Goal: Complete application form: Complete application form

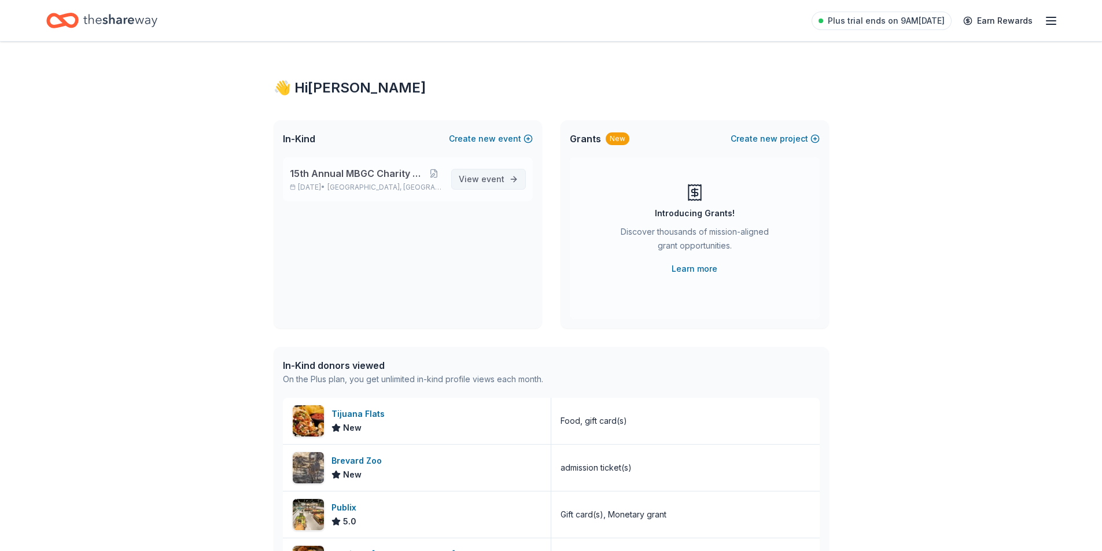
click at [482, 182] on span "View event" at bounding box center [482, 179] width 46 height 14
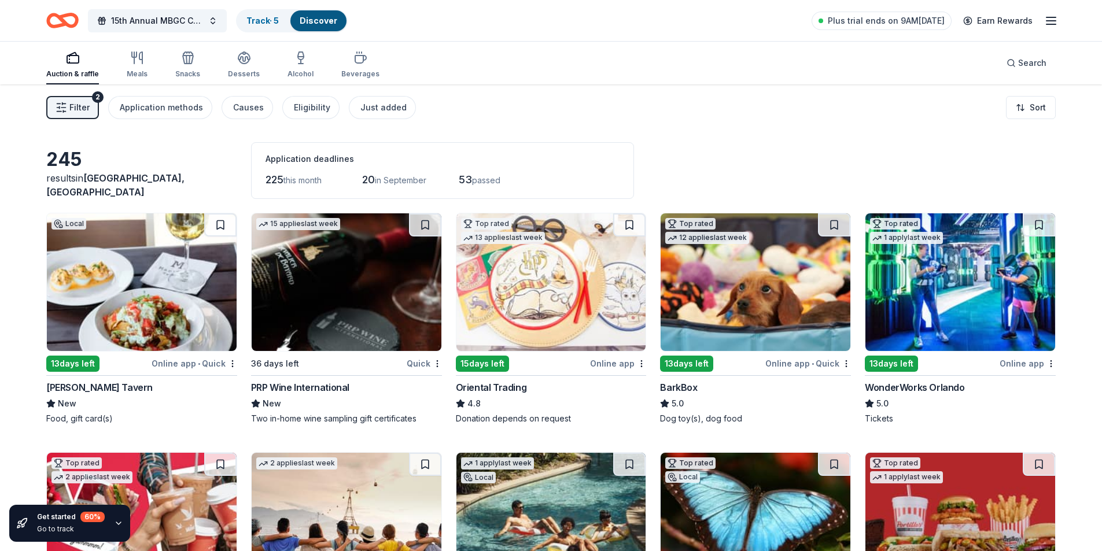
click at [79, 111] on span "Filter" at bounding box center [79, 108] width 20 height 14
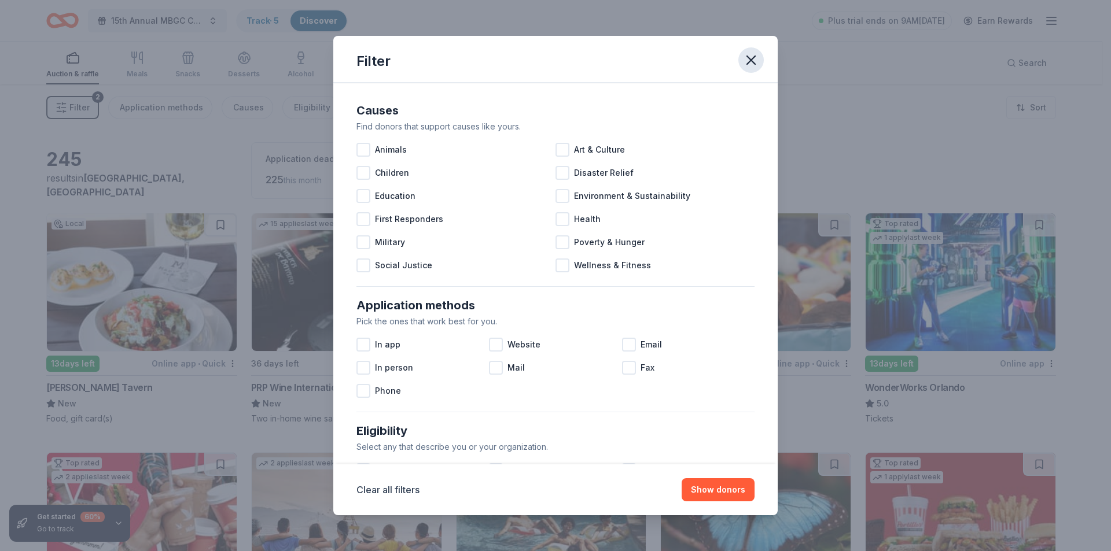
click at [751, 53] on icon "button" at bounding box center [751, 60] width 16 height 16
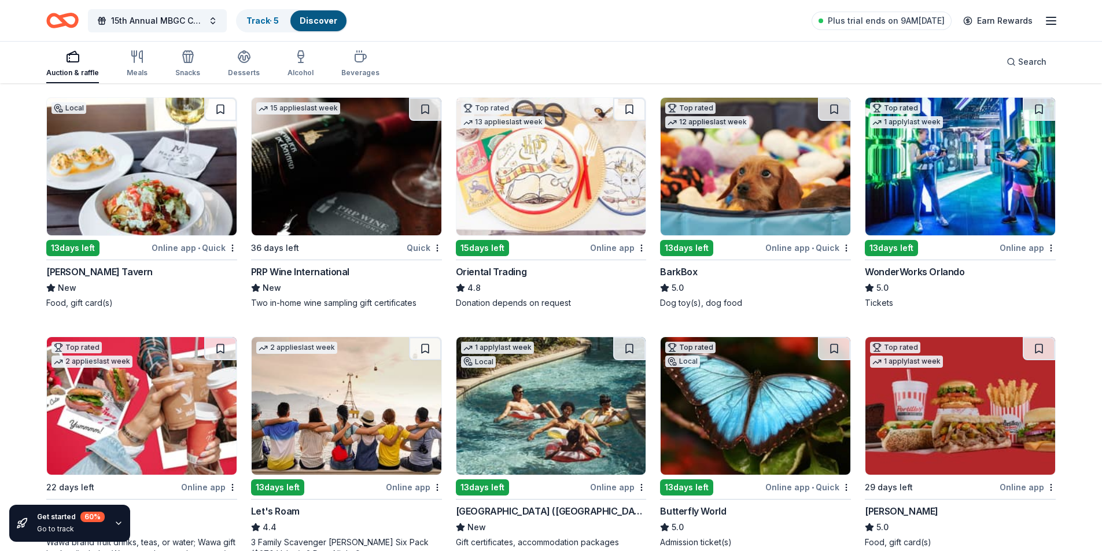
scroll to position [231, 0]
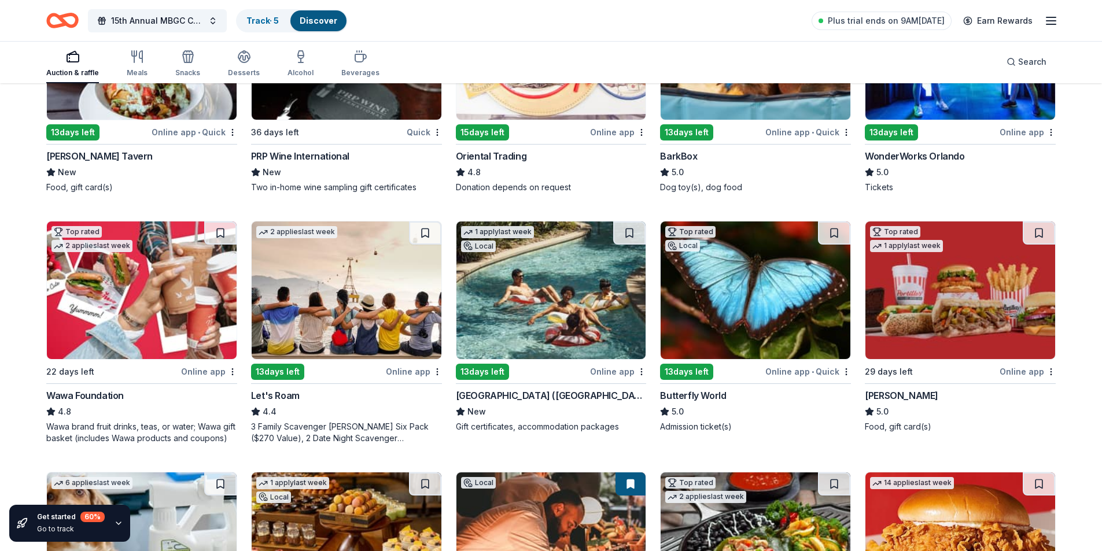
click at [565, 292] on img at bounding box center [551, 291] width 190 height 138
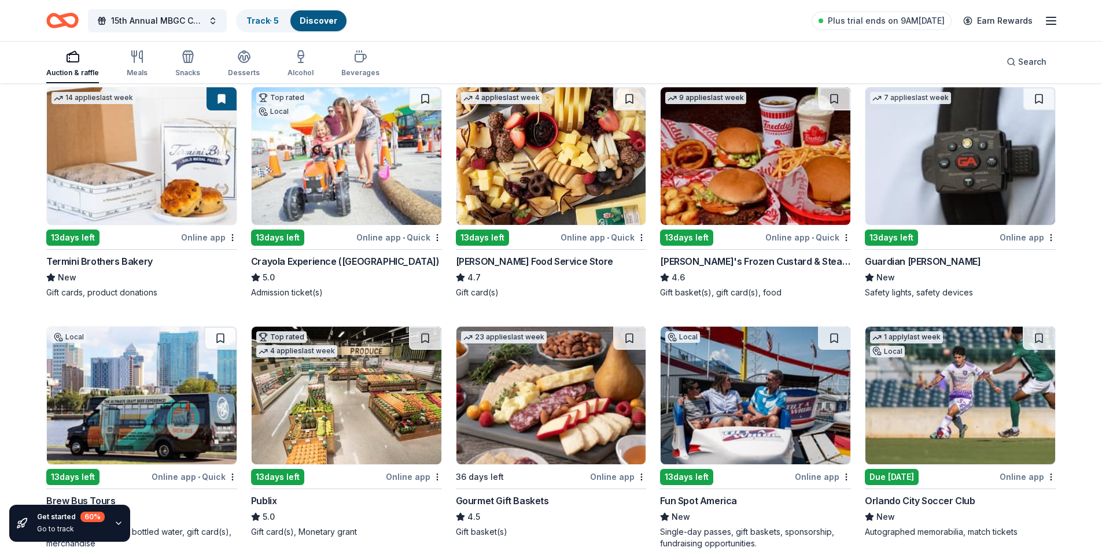
scroll to position [926, 0]
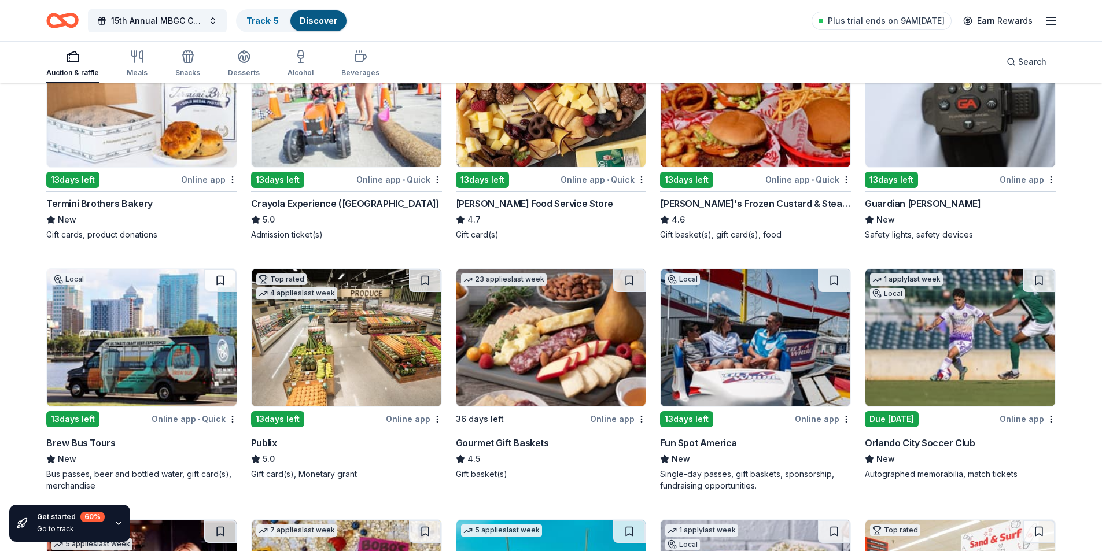
click at [141, 345] on img at bounding box center [142, 338] width 190 height 138
click at [366, 326] on img at bounding box center [347, 338] width 190 height 138
click at [748, 351] on img at bounding box center [756, 338] width 190 height 138
click at [940, 337] on img at bounding box center [960, 338] width 190 height 138
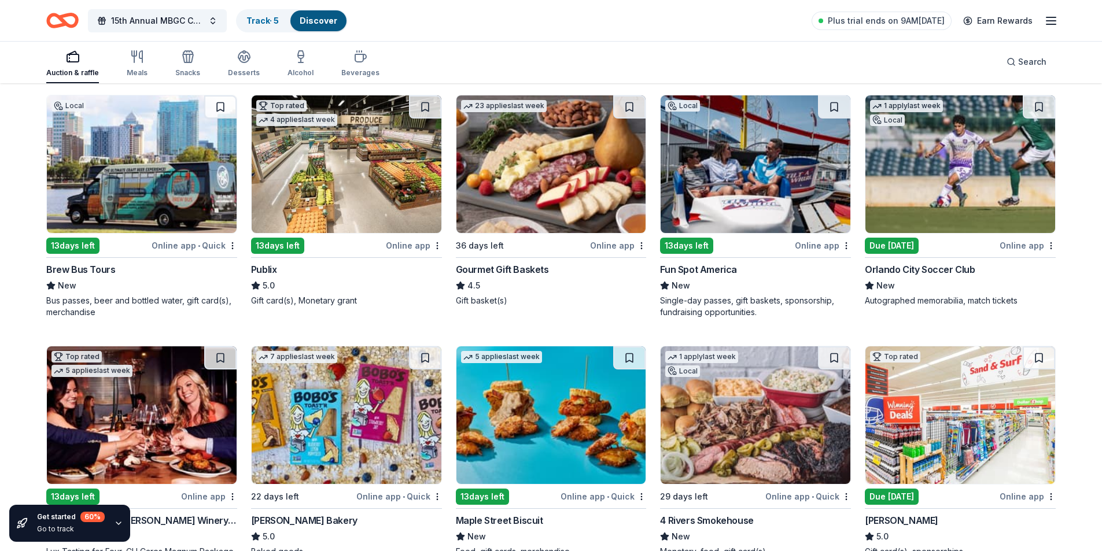
scroll to position [1157, 0]
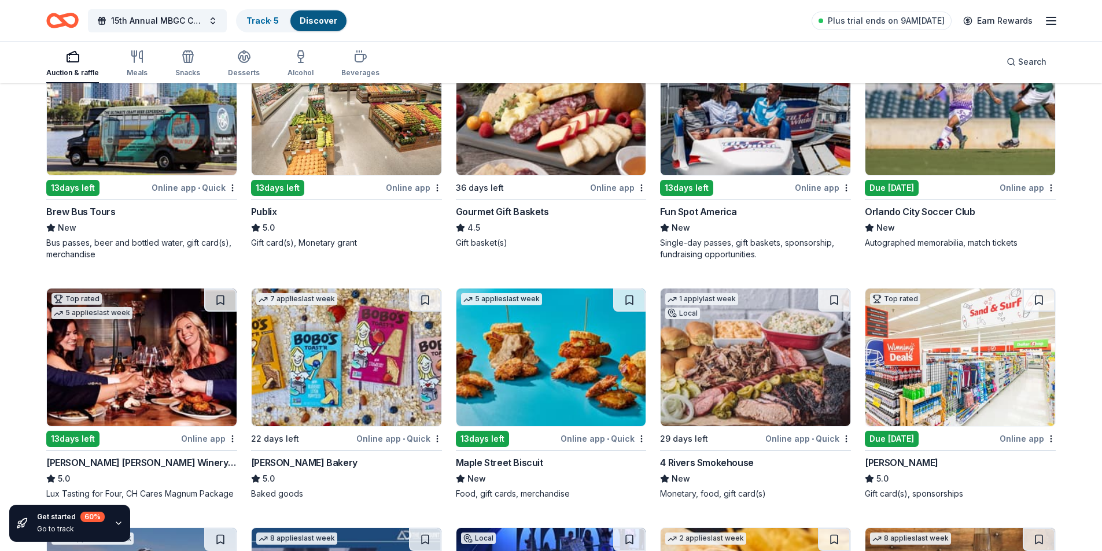
click at [156, 380] on img at bounding box center [142, 358] width 190 height 138
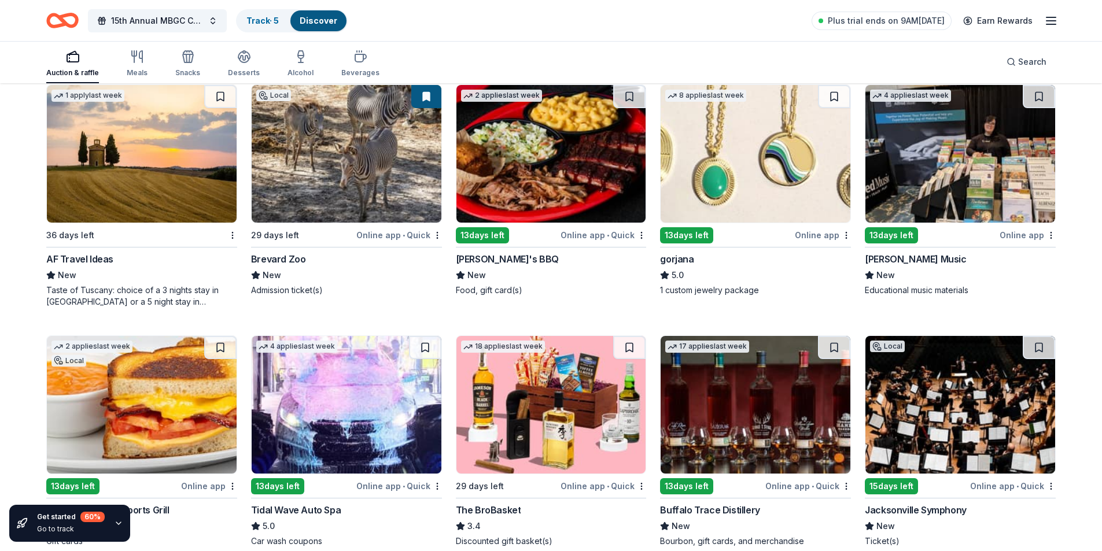
scroll to position [1909, 0]
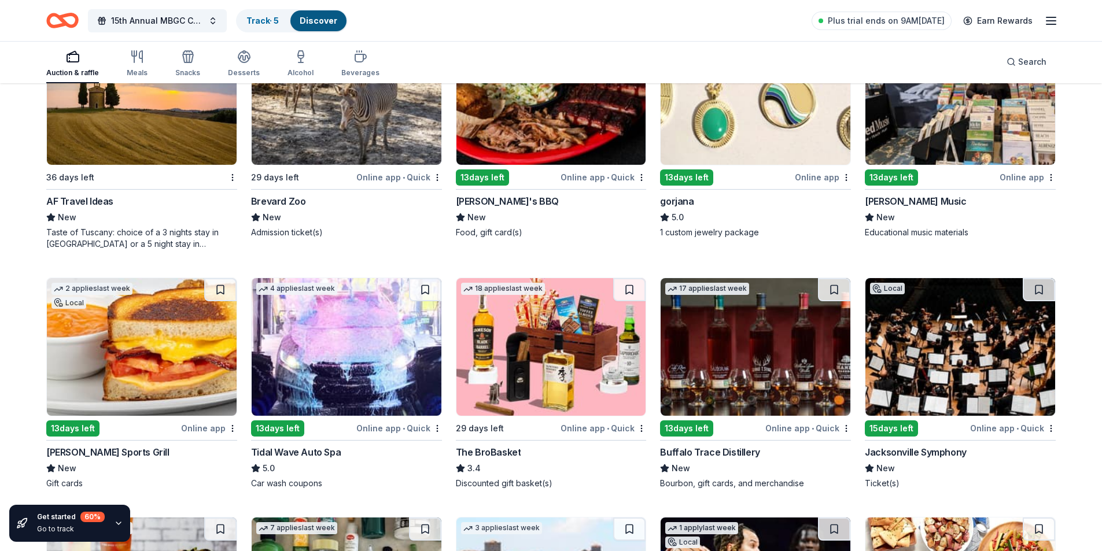
click at [154, 360] on img at bounding box center [142, 347] width 190 height 138
click at [779, 360] on img at bounding box center [756, 347] width 190 height 138
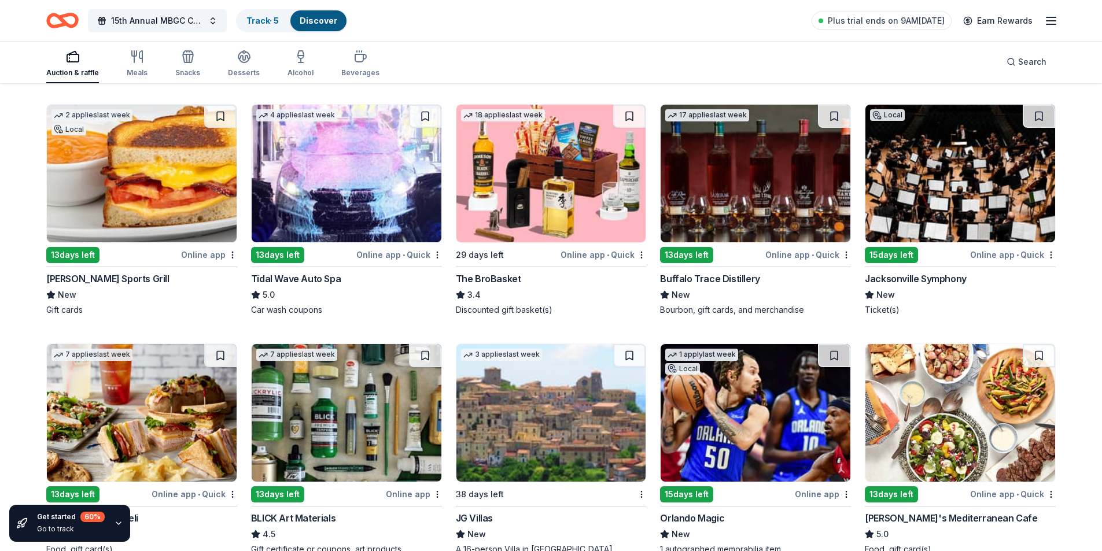
scroll to position [2141, 0]
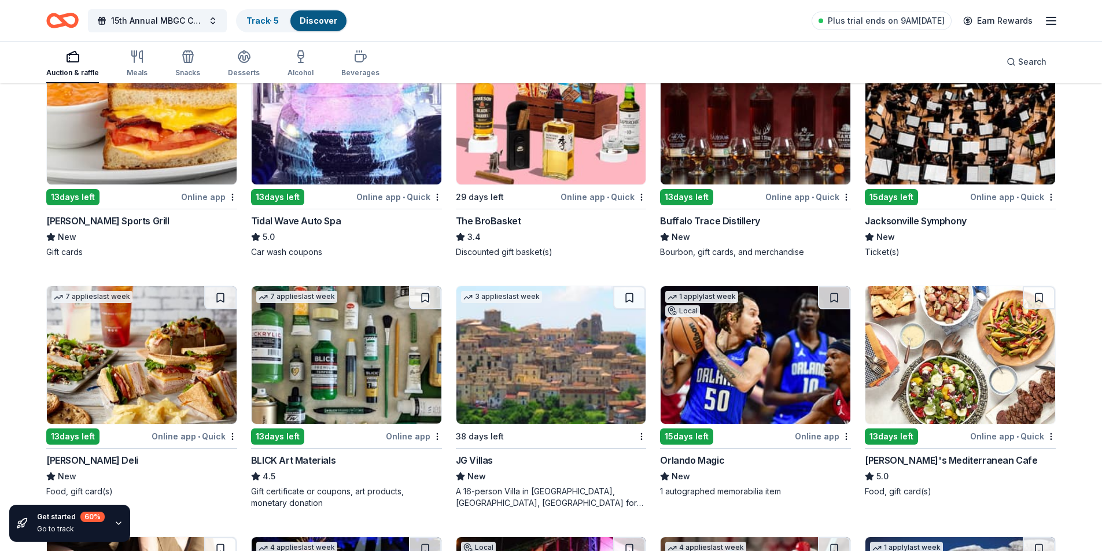
click at [760, 356] on img at bounding box center [756, 355] width 190 height 138
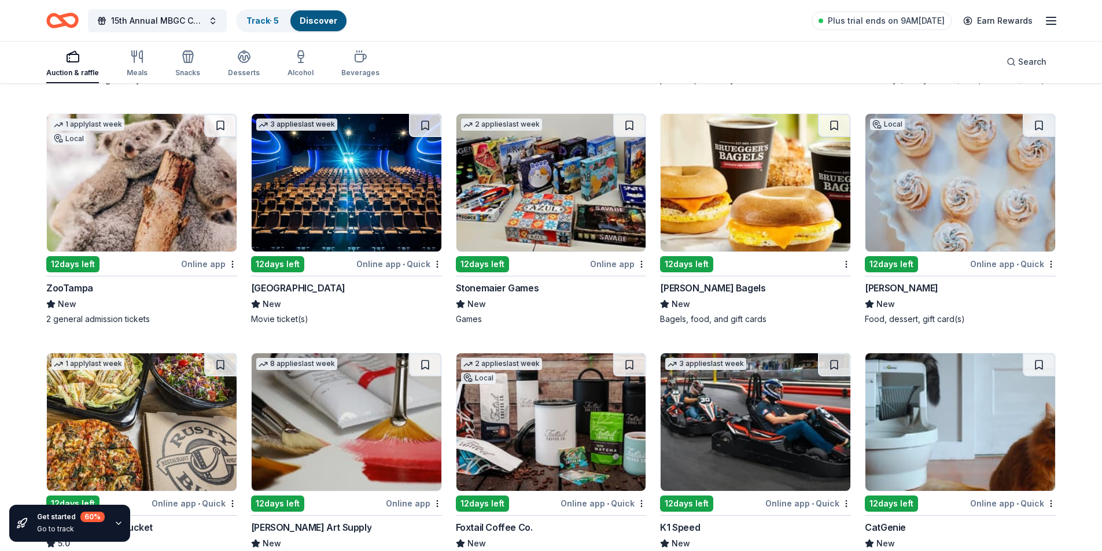
scroll to position [3124, 0]
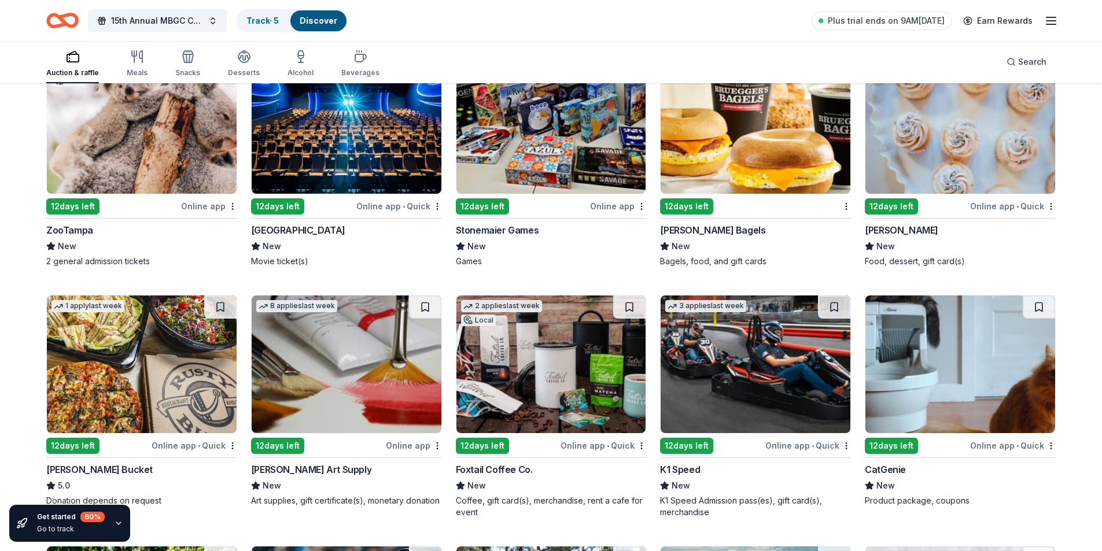
click at [543, 372] on img at bounding box center [551, 365] width 190 height 138
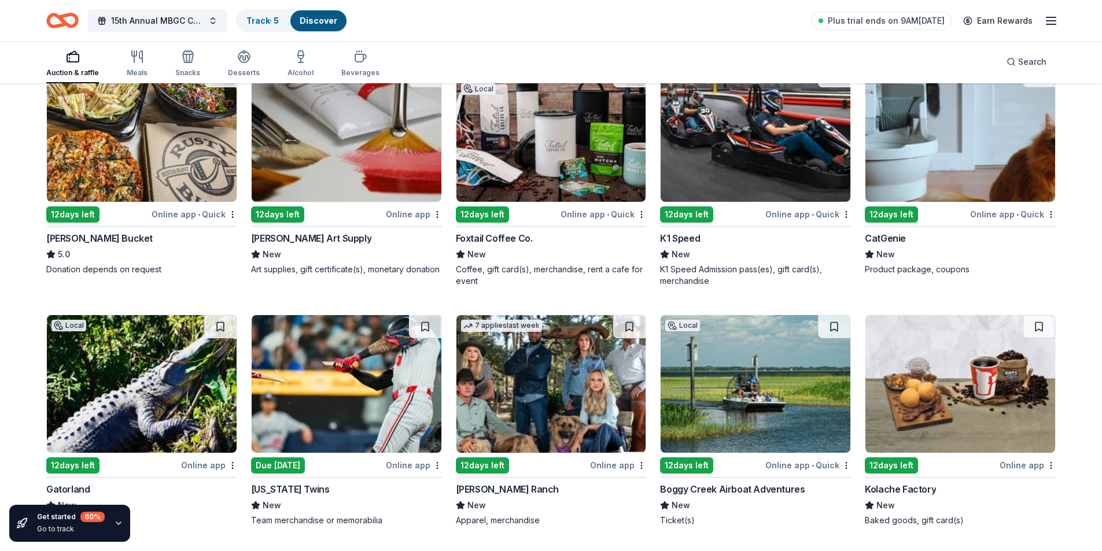
scroll to position [3413, 0]
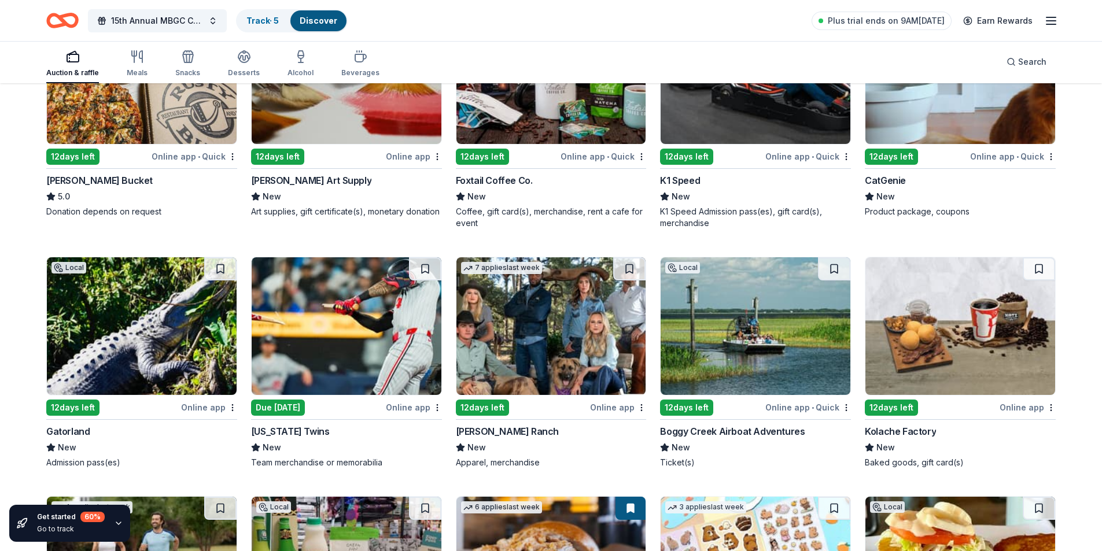
click at [164, 336] on img at bounding box center [142, 326] width 190 height 138
click at [769, 329] on img at bounding box center [756, 326] width 190 height 138
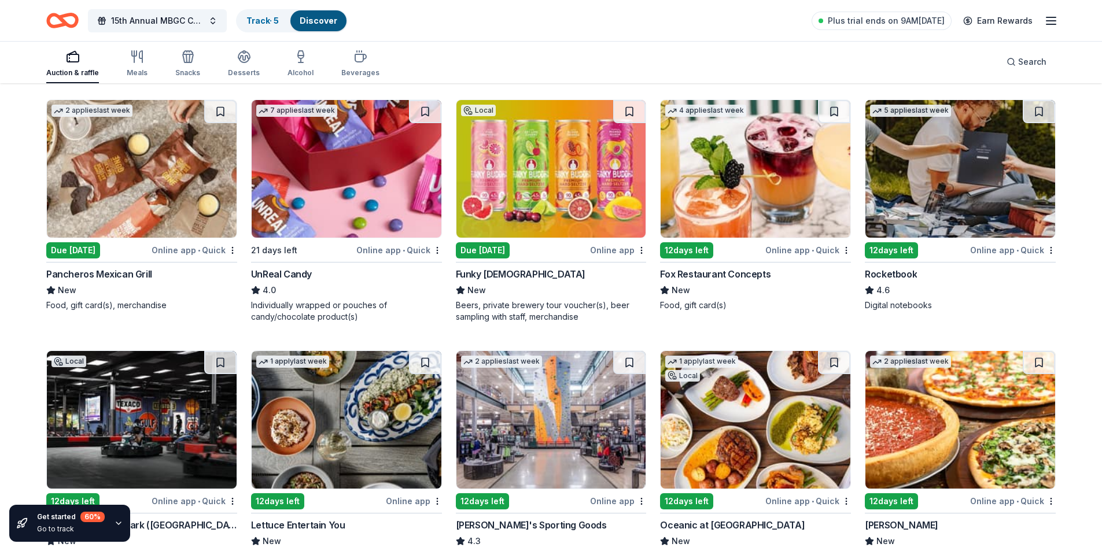
scroll to position [4107, 0]
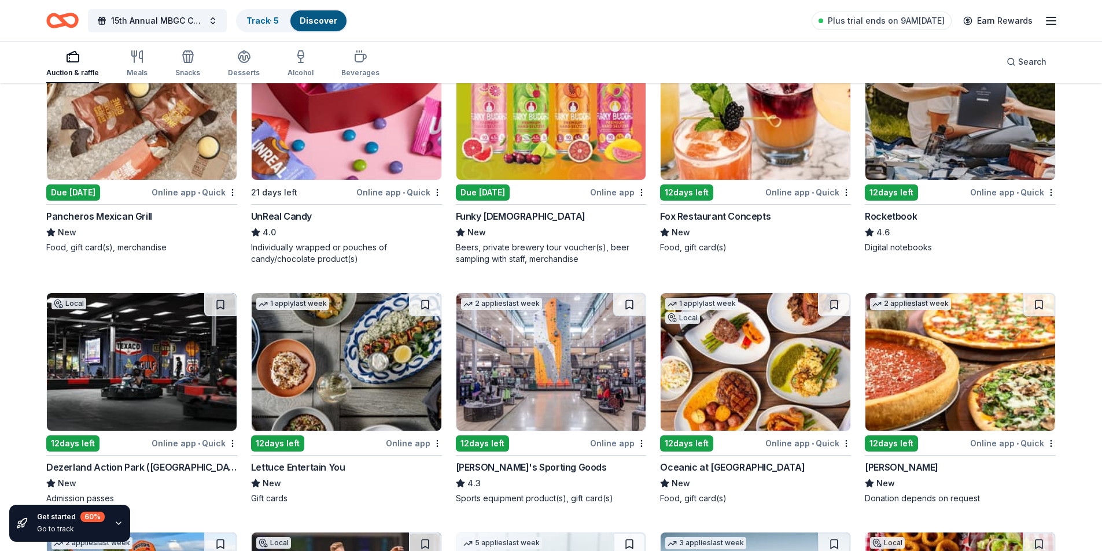
click at [552, 360] on img at bounding box center [551, 362] width 190 height 138
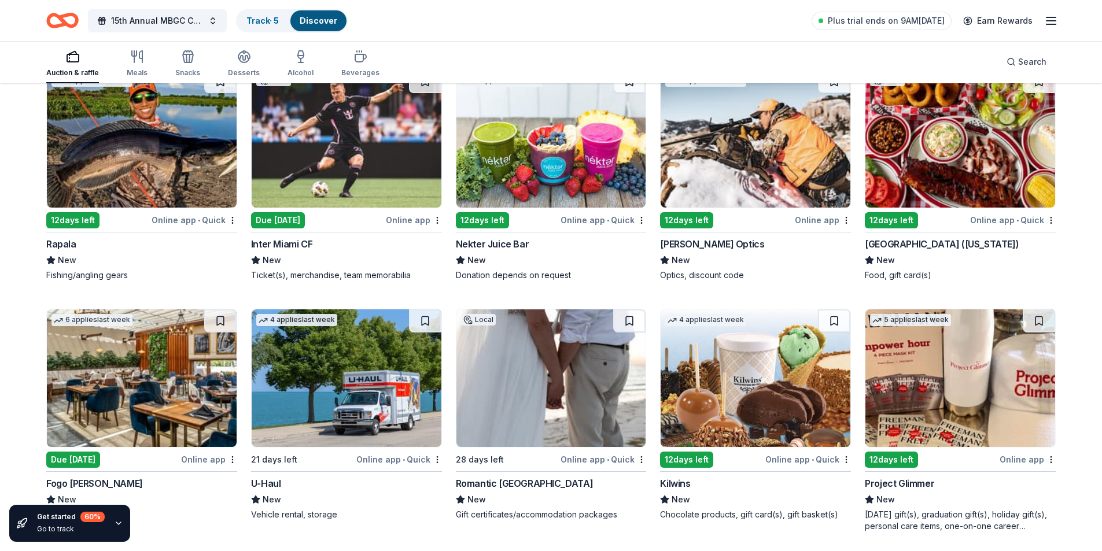
scroll to position [4628, 0]
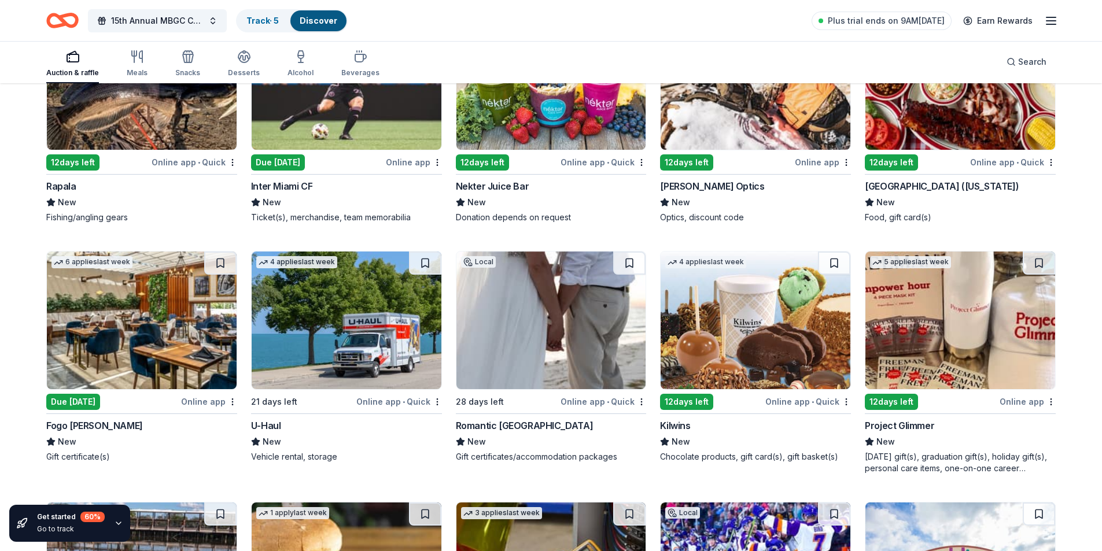
click at [142, 329] on img at bounding box center [142, 321] width 190 height 138
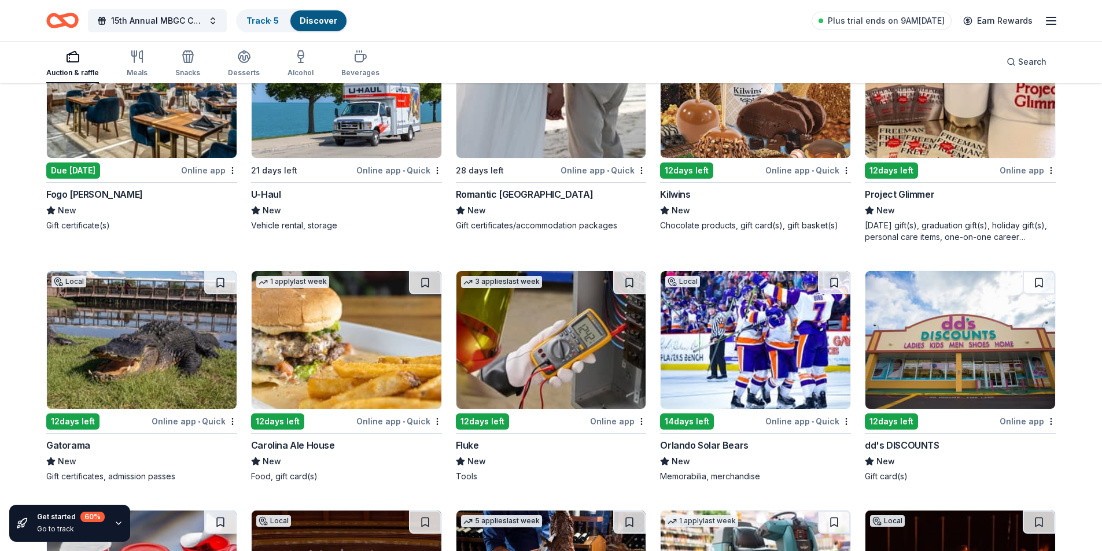
scroll to position [4917, 0]
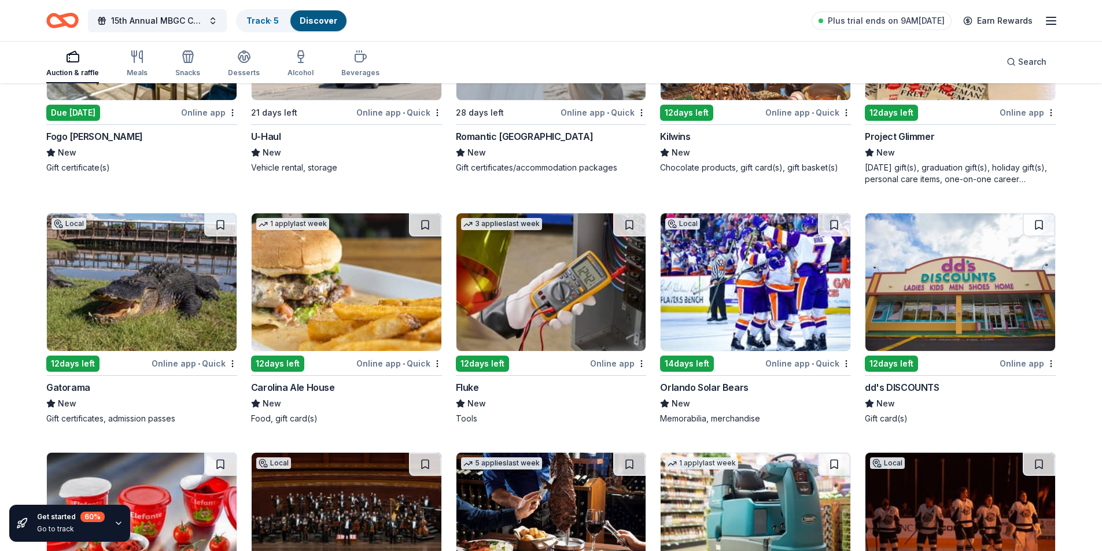
click at [744, 318] on img at bounding box center [756, 282] width 190 height 138
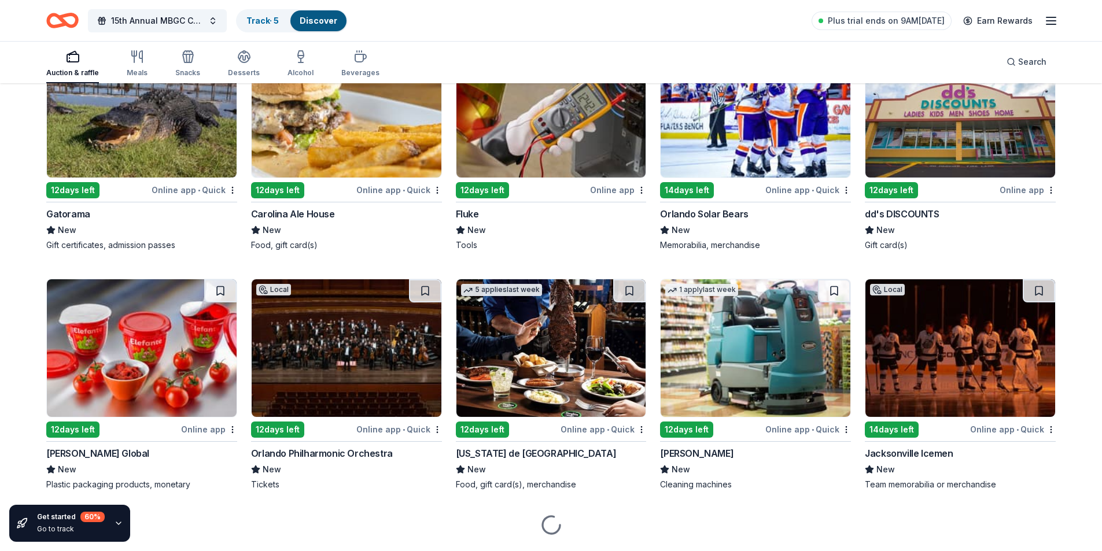
scroll to position [5123, 0]
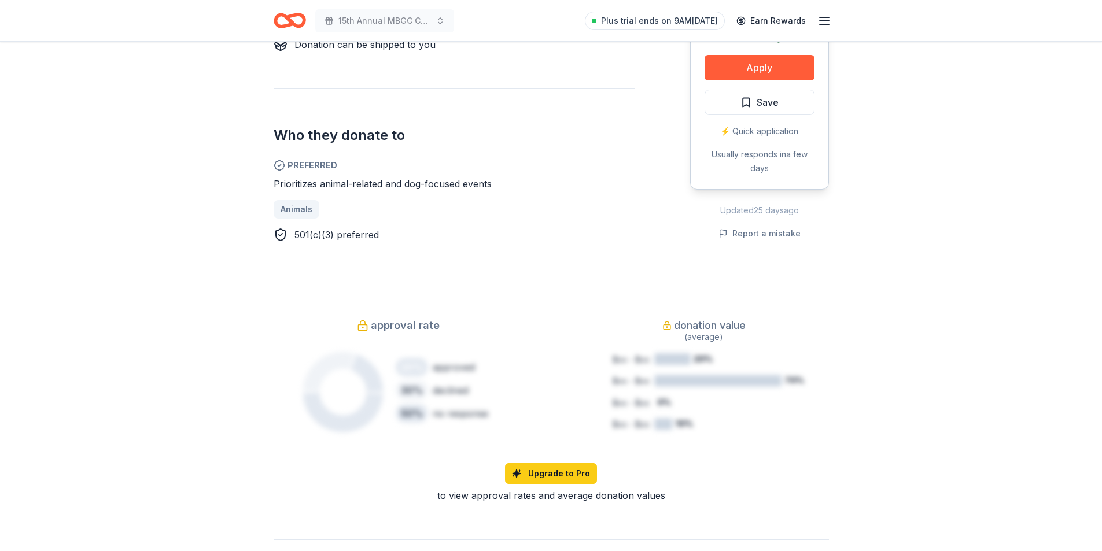
scroll to position [405, 0]
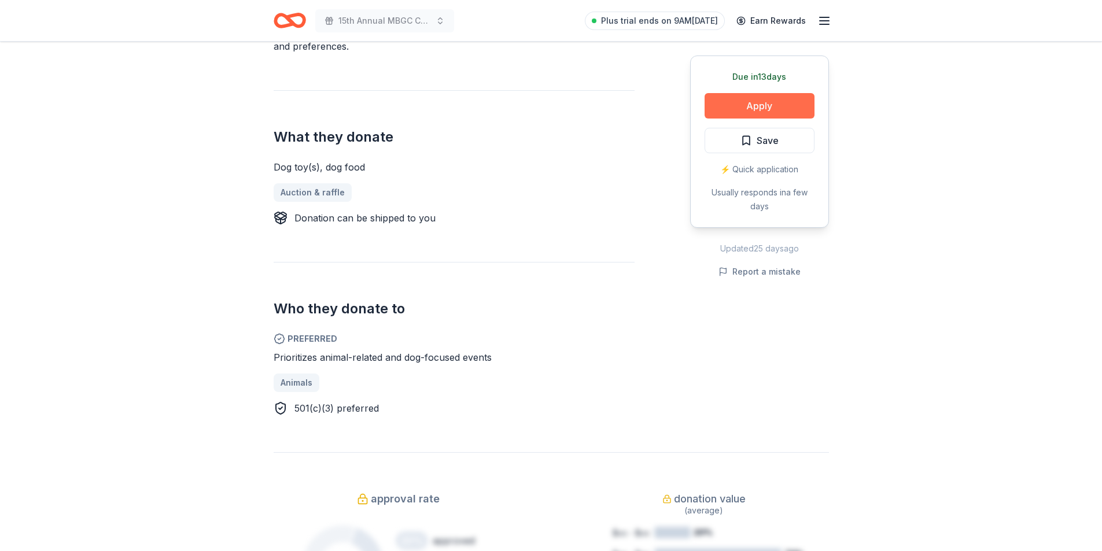
click at [767, 109] on button "Apply" at bounding box center [760, 105] width 110 height 25
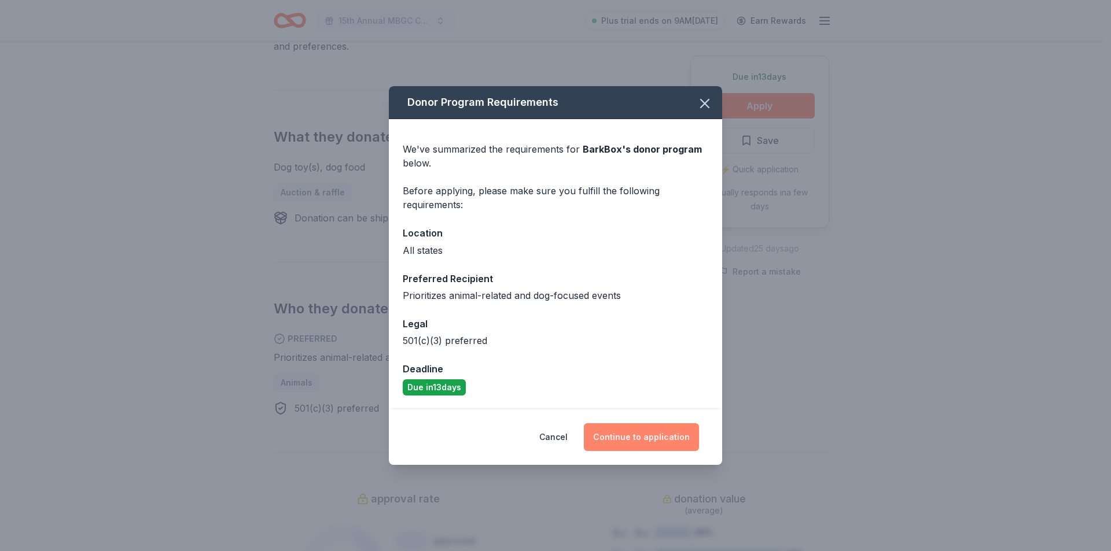
click at [657, 447] on button "Continue to application" at bounding box center [641, 437] width 115 height 28
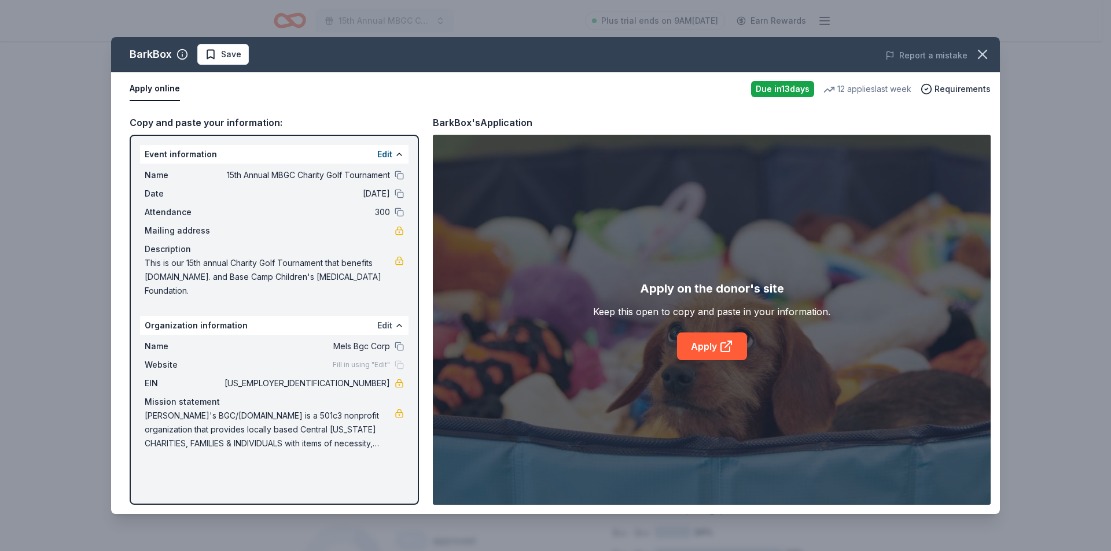
click at [387, 319] on button "Edit" at bounding box center [384, 326] width 15 height 14
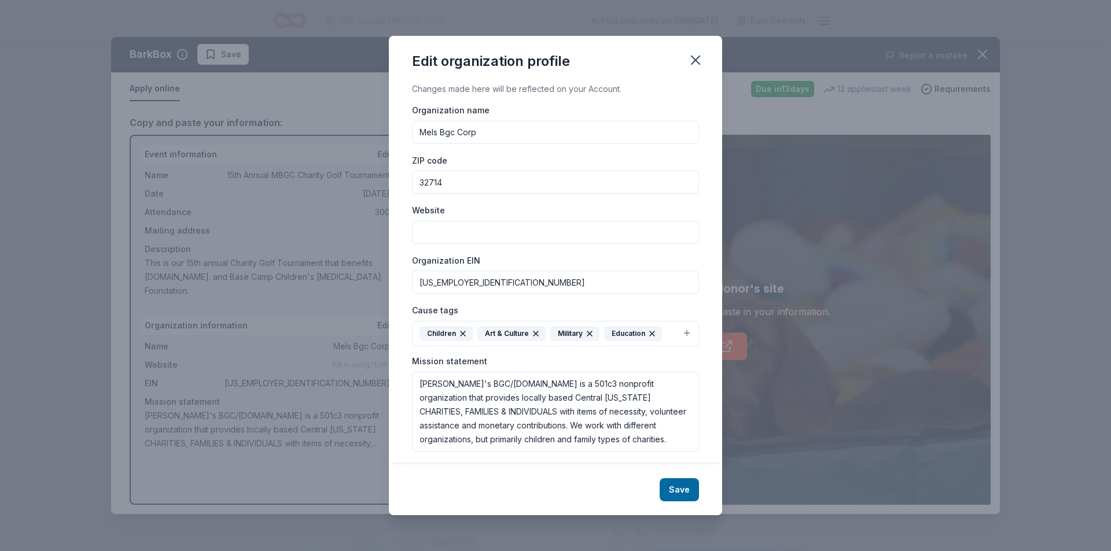
click at [498, 235] on input "Website" at bounding box center [555, 232] width 287 height 23
drag, startPoint x: 562, startPoint y: 237, endPoint x: 385, endPoint y: 223, distance: 177.6
click at [385, 223] on div "Edit organization profile Changes made here will be reflected on your Account. …" at bounding box center [555, 275] width 1111 height 551
type input "[DOMAIN_NAME]"
click at [680, 492] on button "Save" at bounding box center [679, 489] width 39 height 23
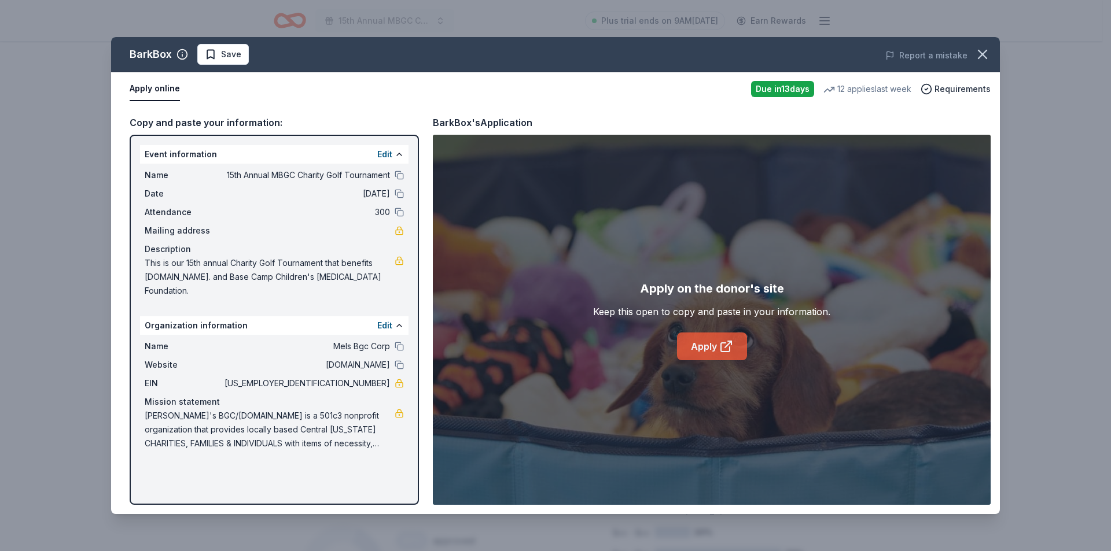
click at [710, 348] on link "Apply" at bounding box center [712, 347] width 70 height 28
click at [983, 53] on icon "button" at bounding box center [982, 54] width 8 height 8
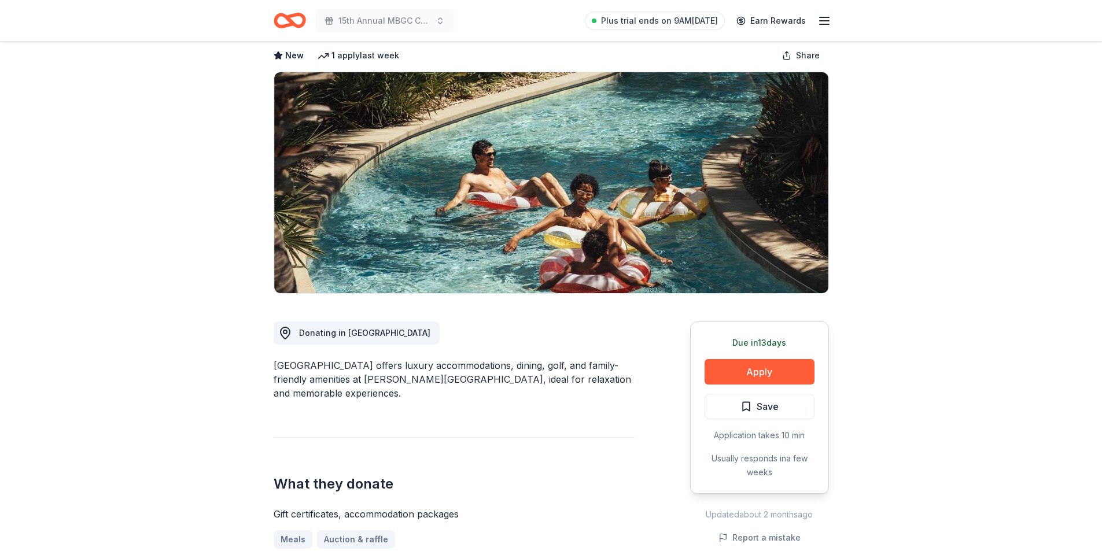
scroll to position [116, 0]
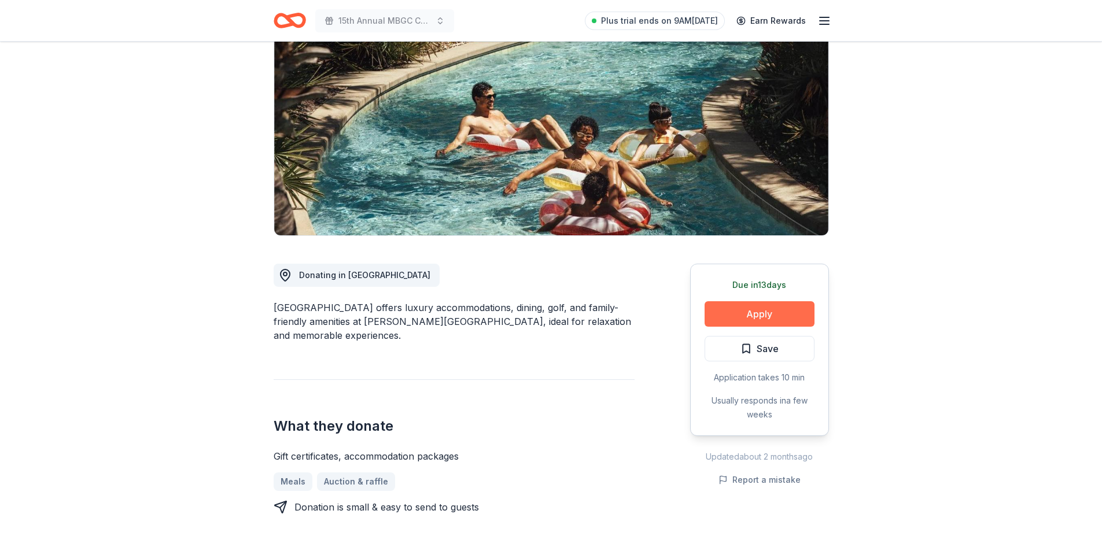
click at [776, 316] on button "Apply" at bounding box center [760, 313] width 110 height 25
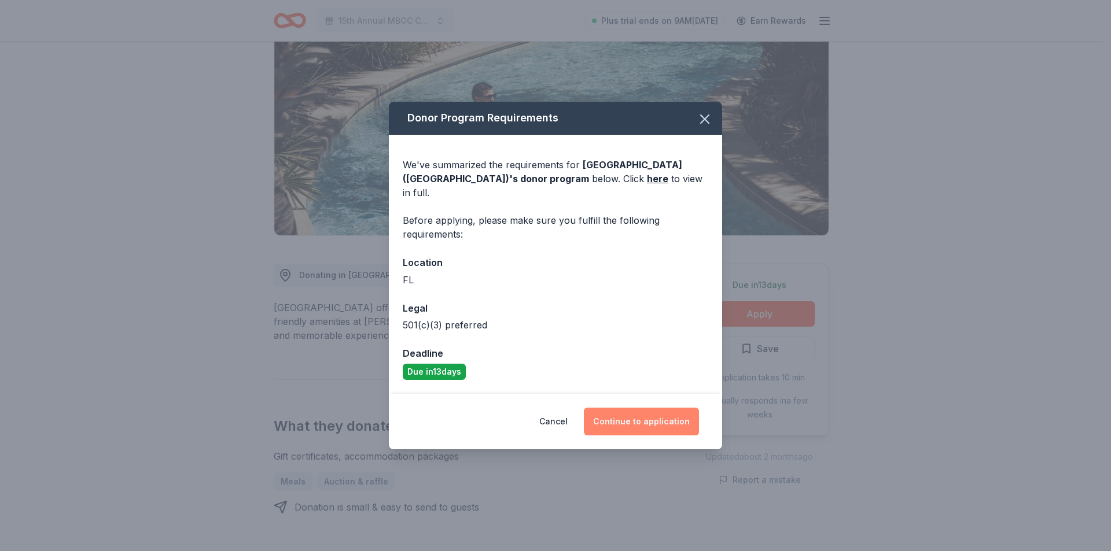
click at [628, 415] on button "Continue to application" at bounding box center [641, 422] width 115 height 28
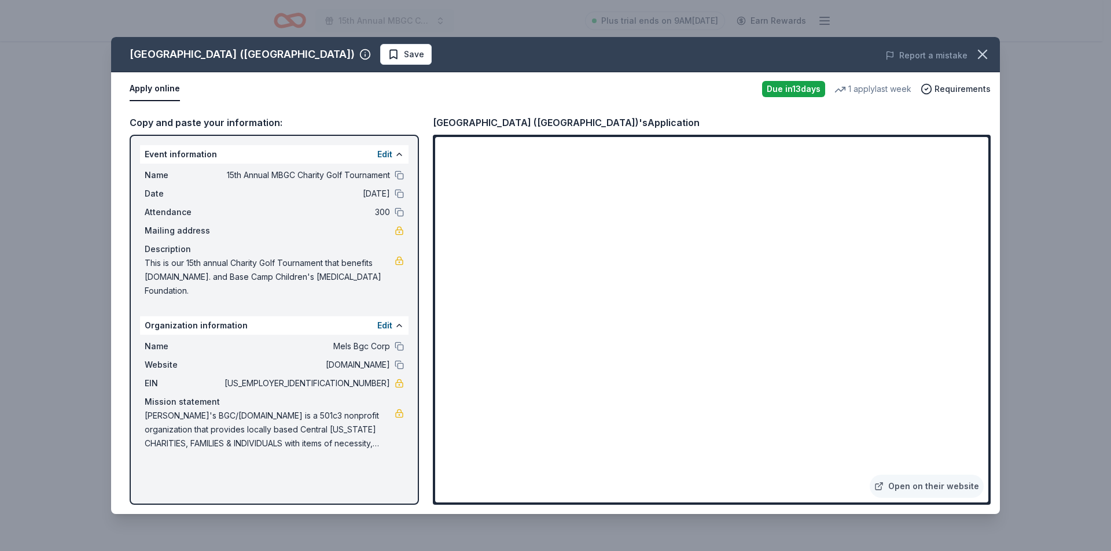
drag, startPoint x: 222, startPoint y: 176, endPoint x: 380, endPoint y: 176, distance: 157.4
click at [380, 176] on span "15th Annual MBGC Charity Golf Tournament" at bounding box center [306, 175] width 168 height 14
click at [984, 55] on icon "button" at bounding box center [982, 54] width 16 height 16
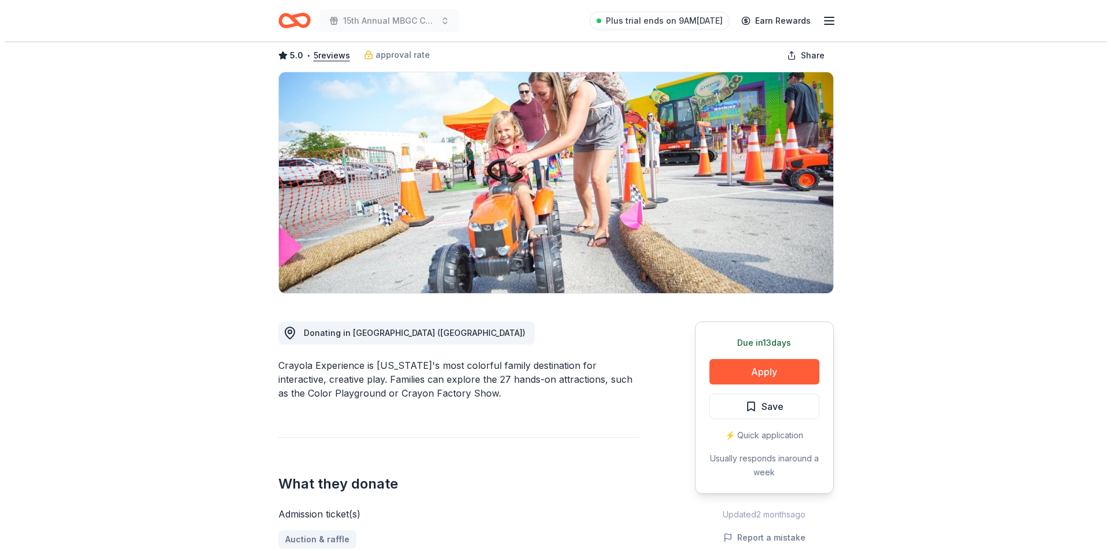
scroll to position [116, 0]
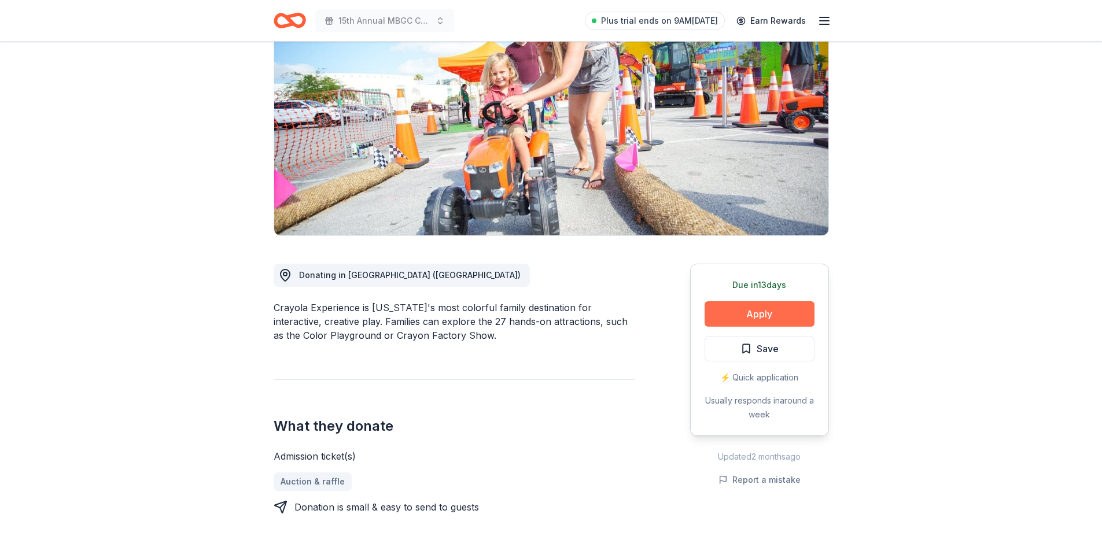
click at [756, 312] on button "Apply" at bounding box center [760, 313] width 110 height 25
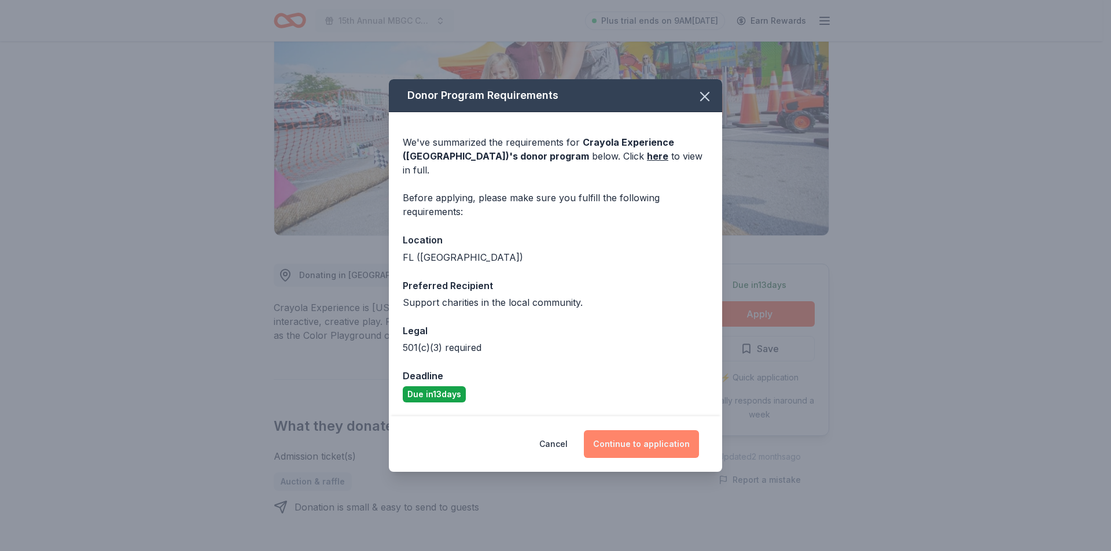
click at [638, 440] on button "Continue to application" at bounding box center [641, 444] width 115 height 28
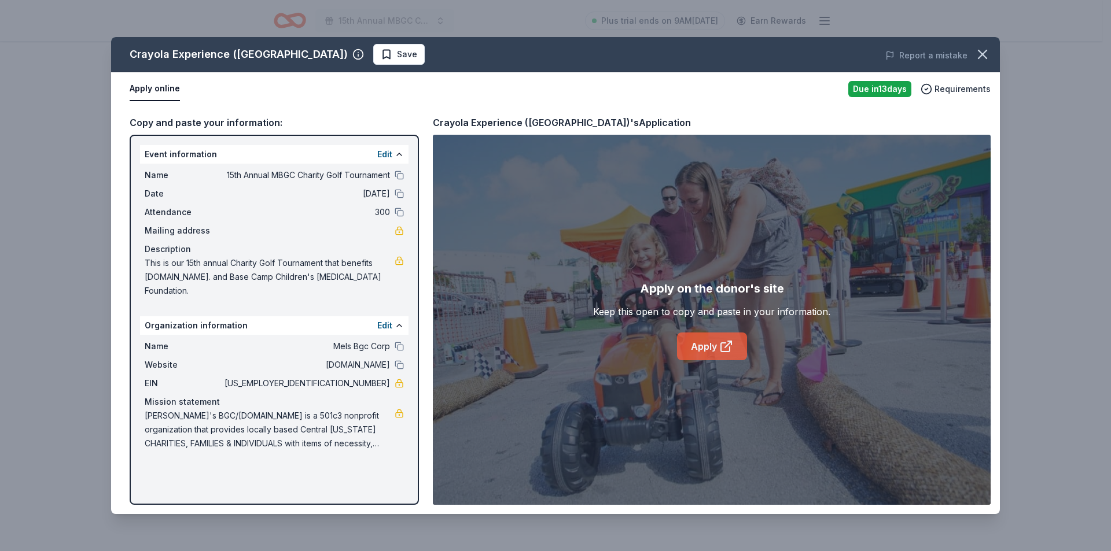
click at [712, 346] on link "Apply" at bounding box center [712, 347] width 70 height 28
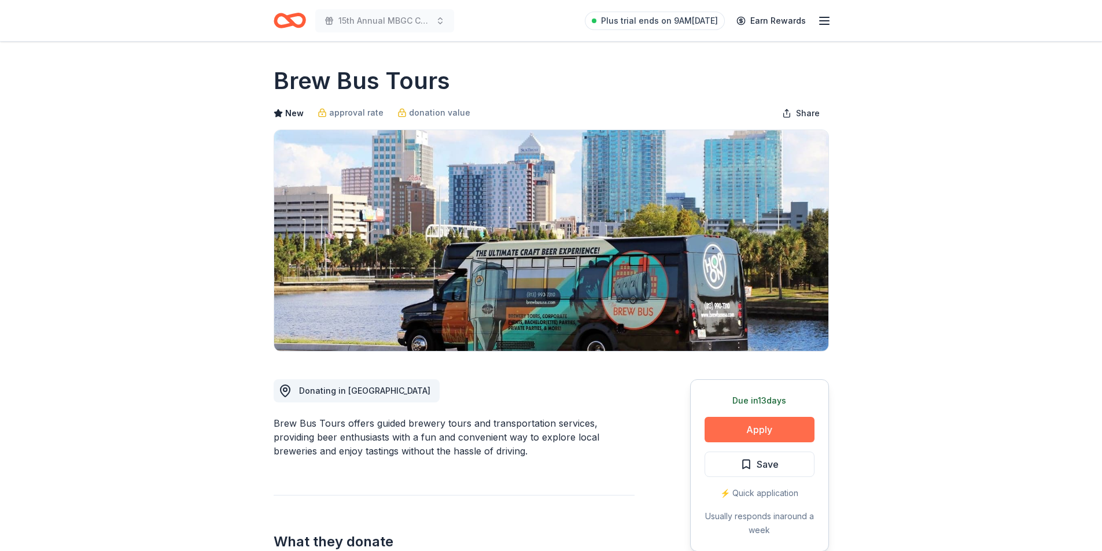
click at [753, 430] on button "Apply" at bounding box center [760, 429] width 110 height 25
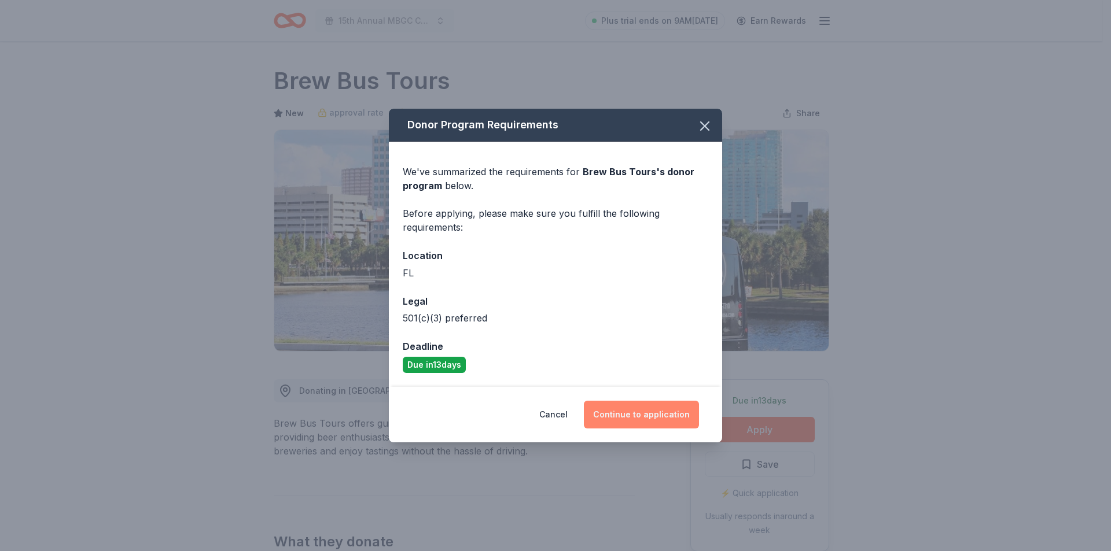
click at [646, 417] on button "Continue to application" at bounding box center [641, 415] width 115 height 28
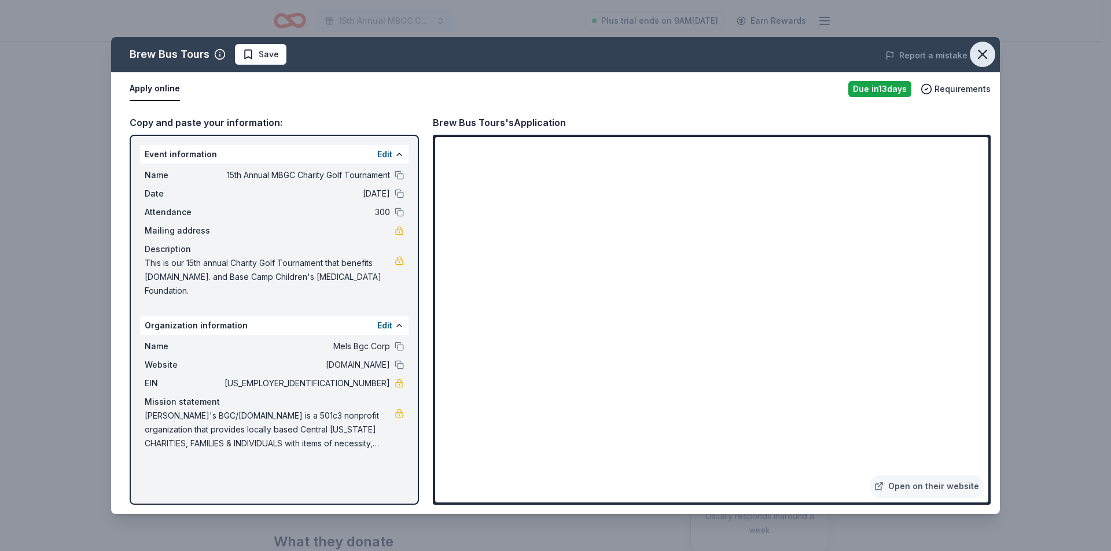
click at [987, 52] on icon "button" at bounding box center [982, 54] width 16 height 16
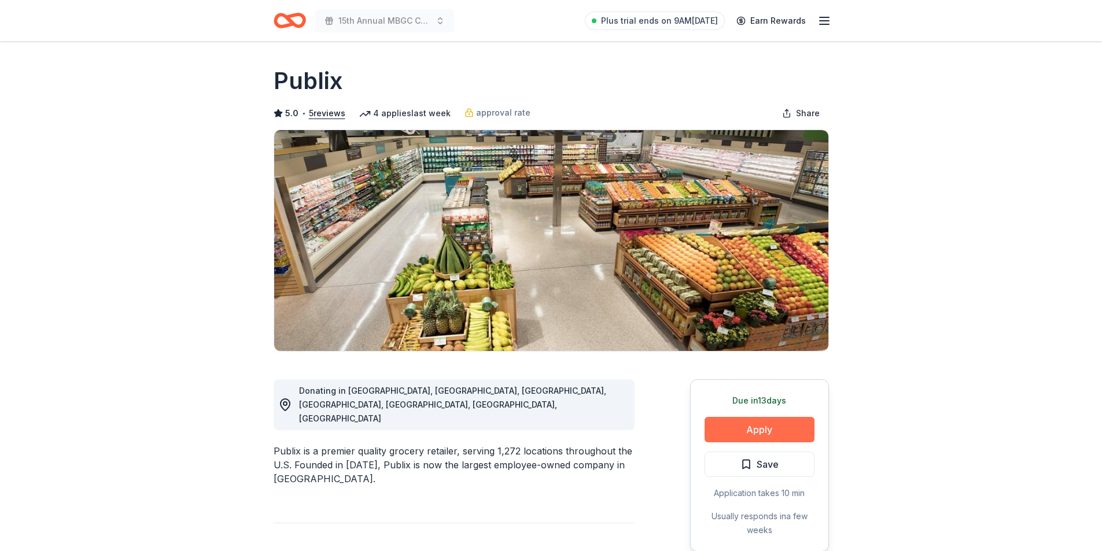
click at [746, 432] on button "Apply" at bounding box center [760, 429] width 110 height 25
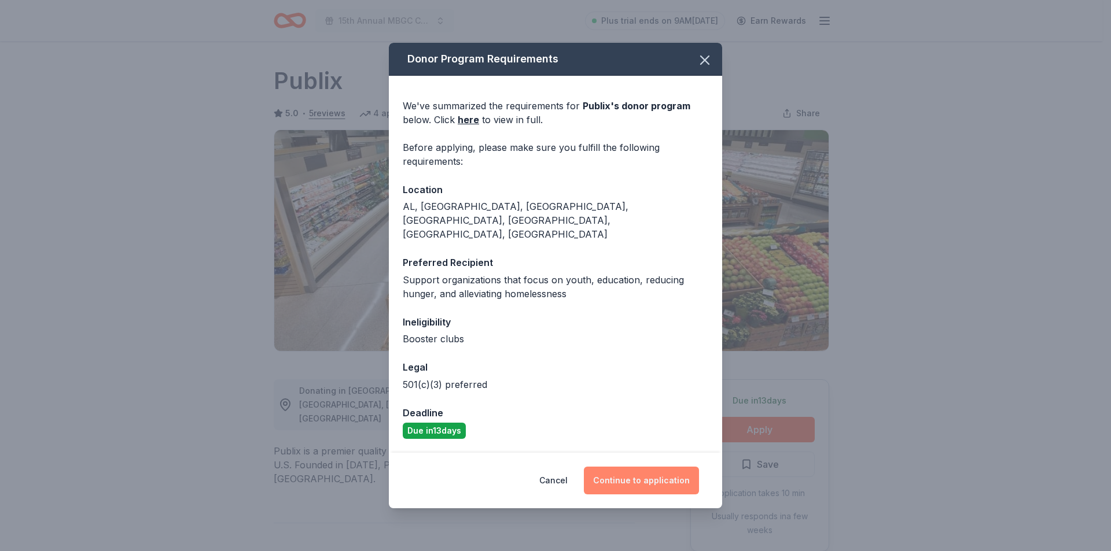
click at [637, 467] on button "Continue to application" at bounding box center [641, 481] width 115 height 28
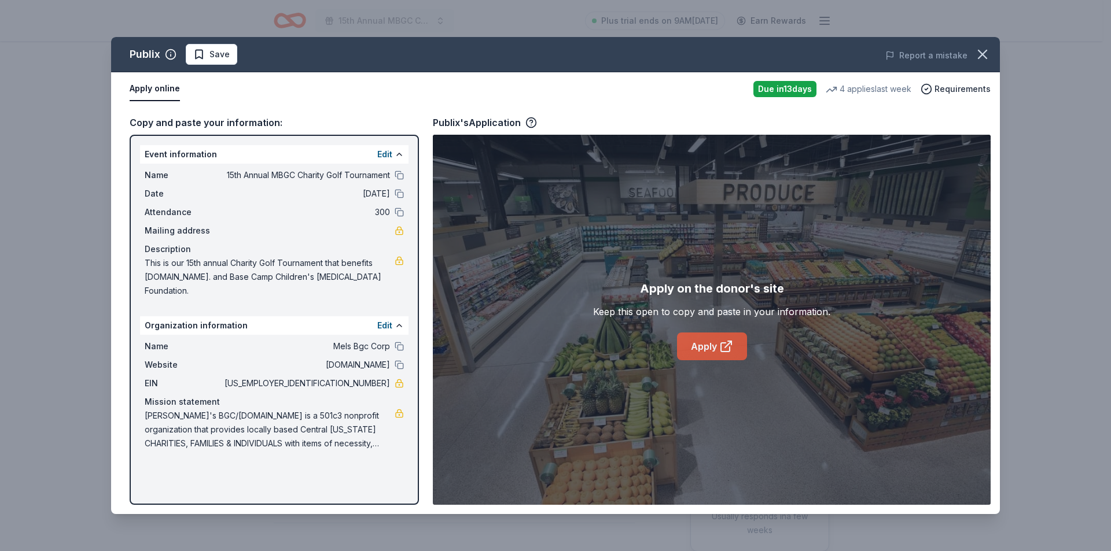
click at [713, 344] on link "Apply" at bounding box center [712, 347] width 70 height 28
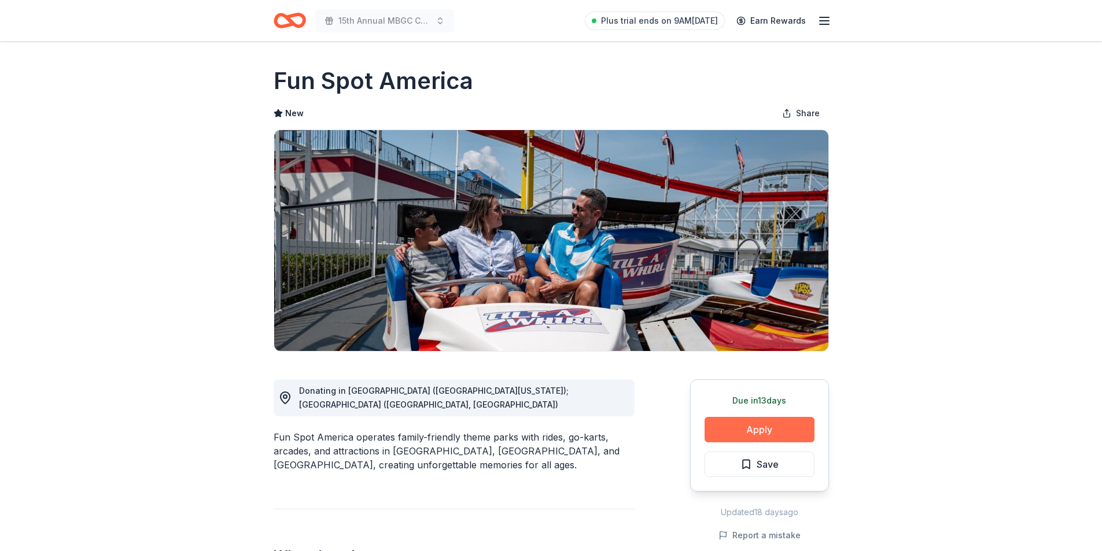
click at [744, 430] on button "Apply" at bounding box center [760, 429] width 110 height 25
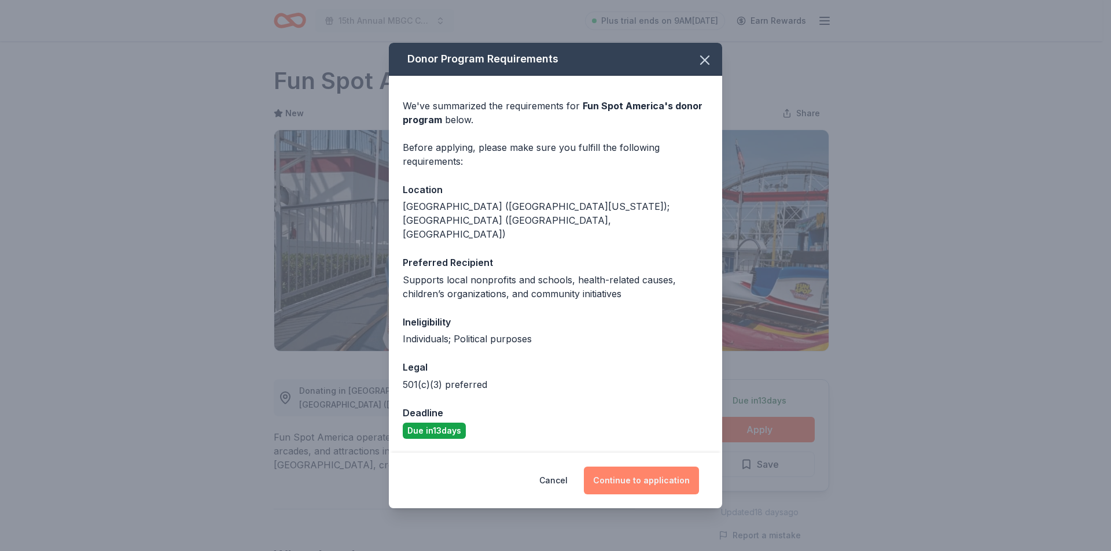
click at [635, 470] on button "Continue to application" at bounding box center [641, 481] width 115 height 28
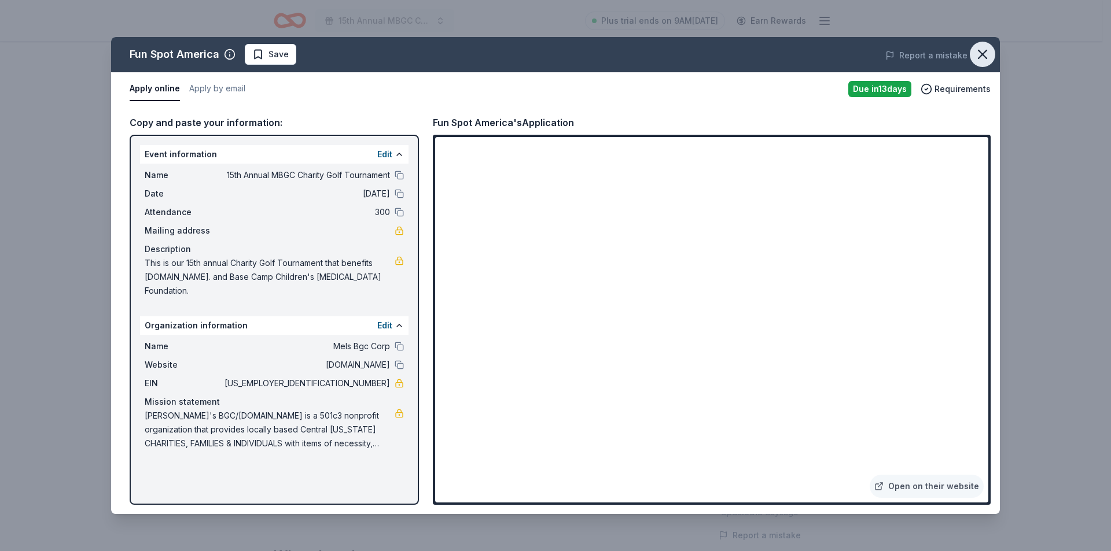
click at [981, 53] on icon "button" at bounding box center [982, 54] width 8 height 8
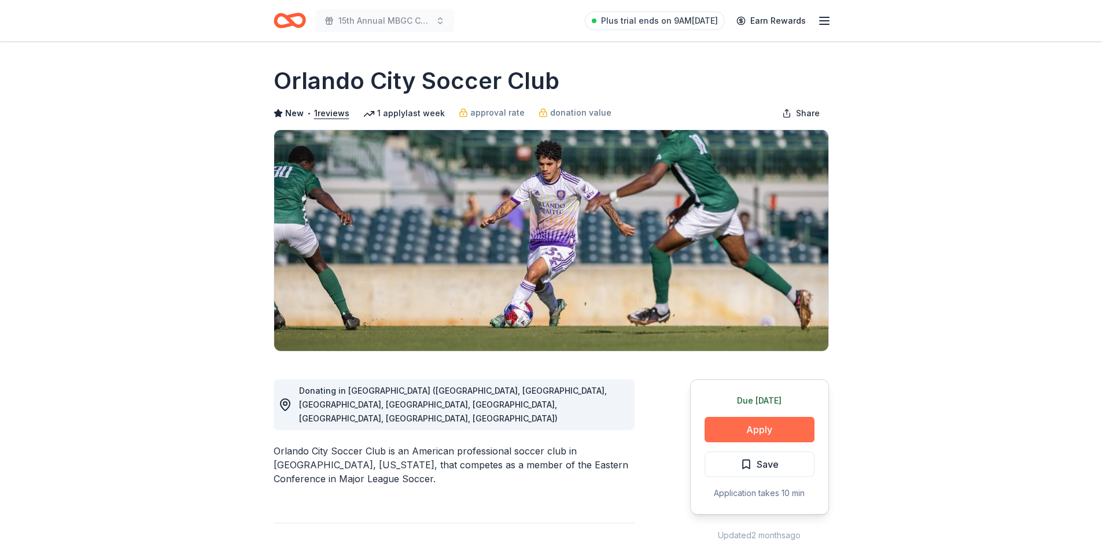
click at [767, 426] on button "Apply" at bounding box center [760, 429] width 110 height 25
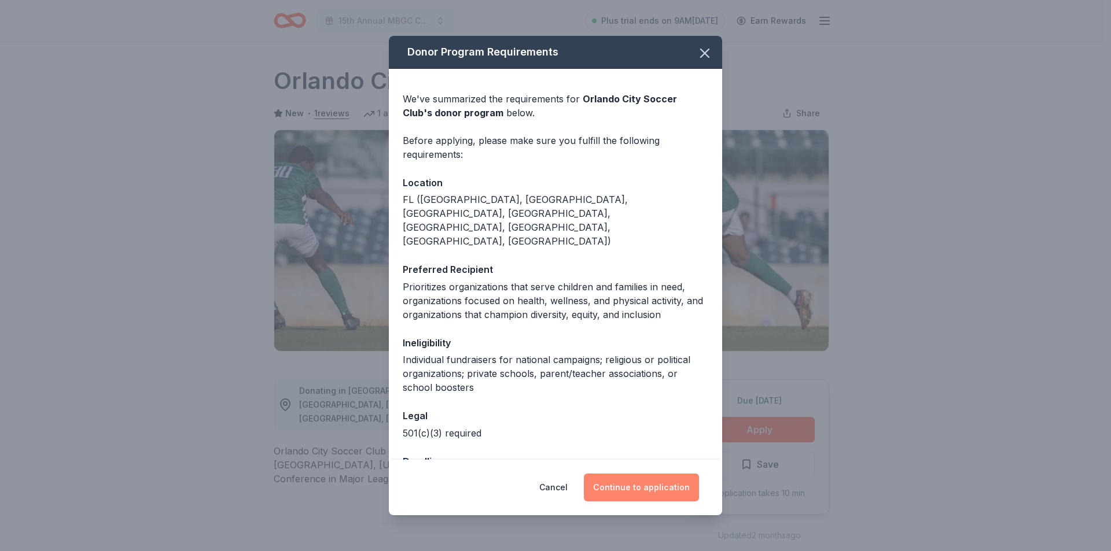
click at [643, 479] on button "Continue to application" at bounding box center [641, 488] width 115 height 28
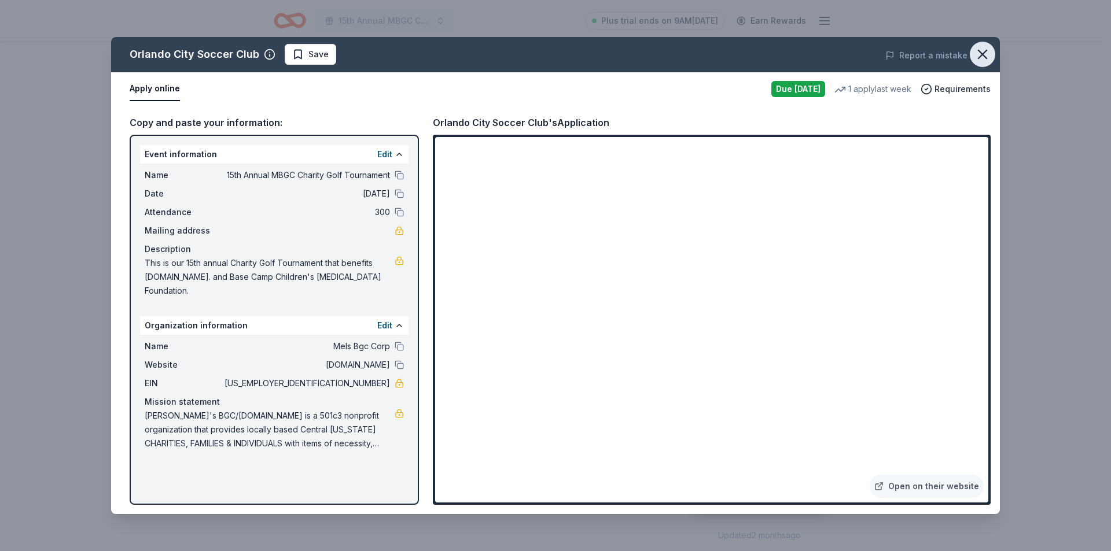
click at [988, 51] on icon "button" at bounding box center [982, 54] width 16 height 16
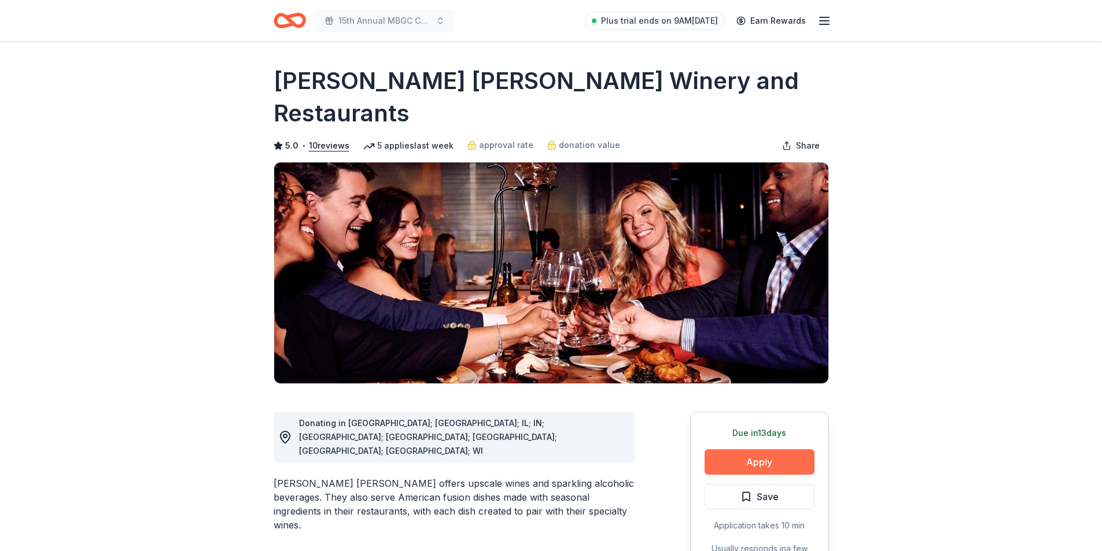
click at [757, 450] on button "Apply" at bounding box center [760, 462] width 110 height 25
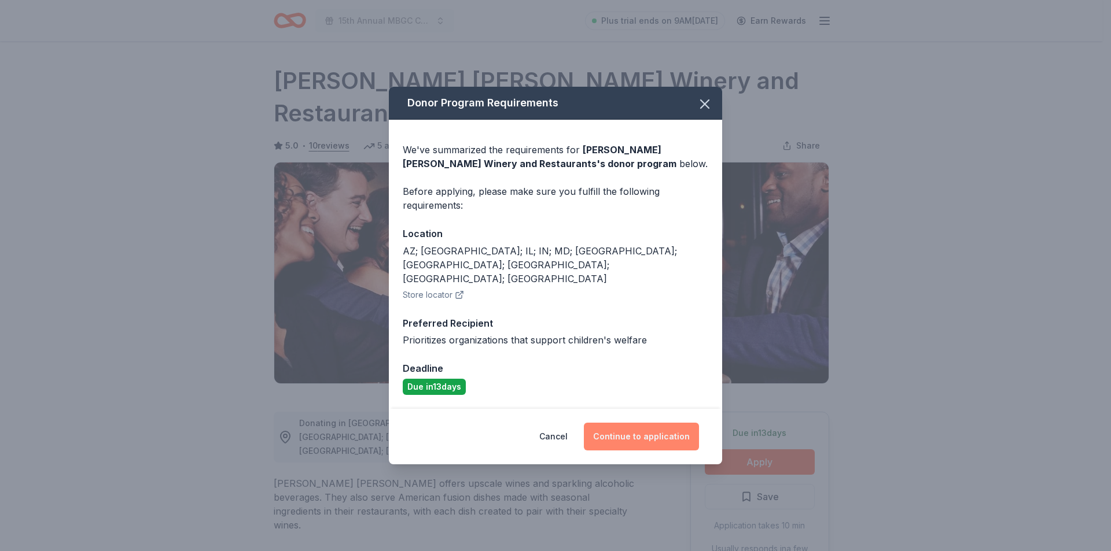
click at [632, 424] on button "Continue to application" at bounding box center [641, 437] width 115 height 28
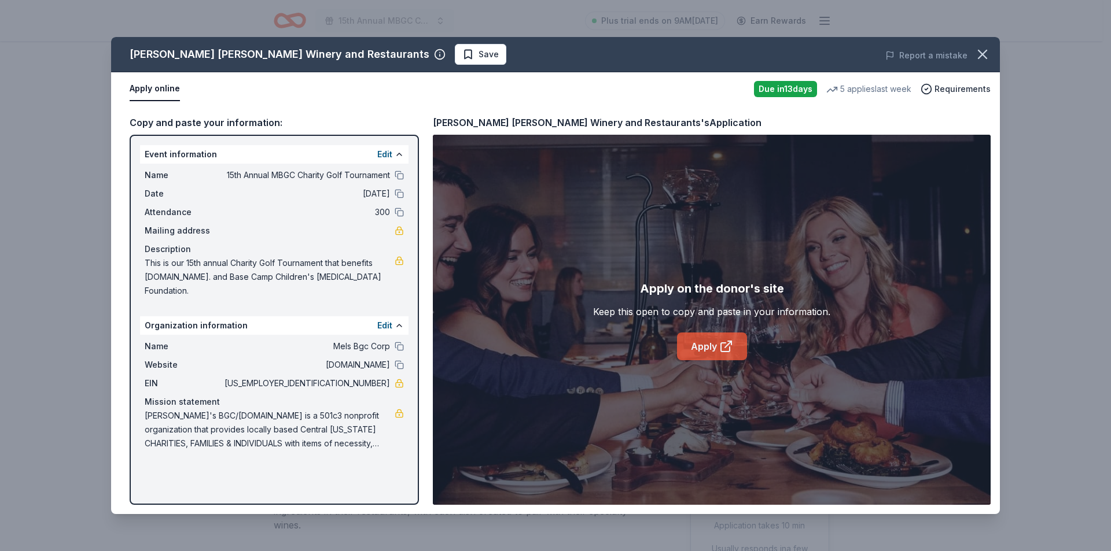
click at [710, 345] on link "Apply" at bounding box center [712, 347] width 70 height 28
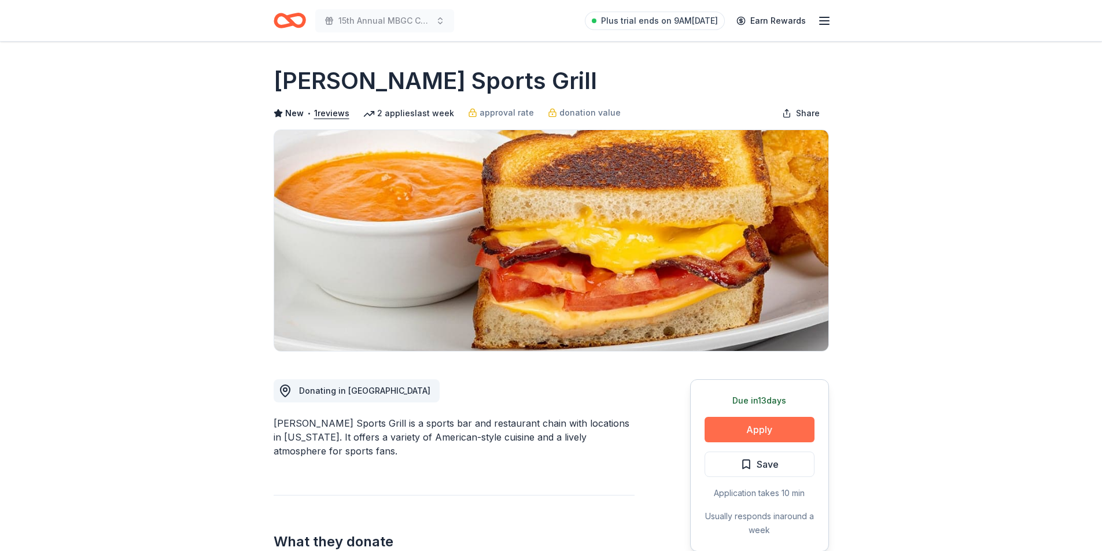
click at [764, 431] on button "Apply" at bounding box center [760, 429] width 110 height 25
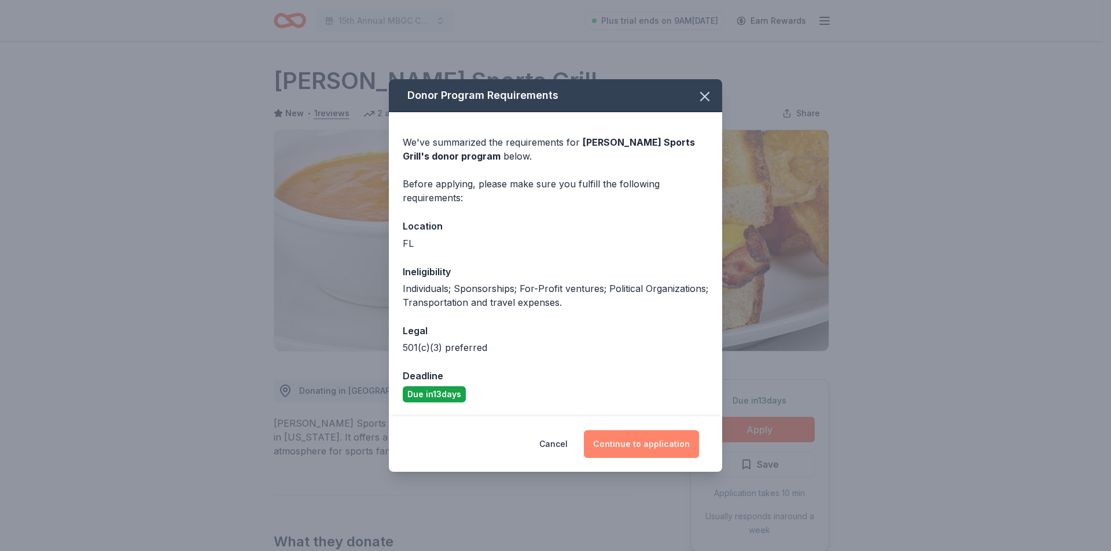
click at [666, 445] on button "Continue to application" at bounding box center [641, 444] width 115 height 28
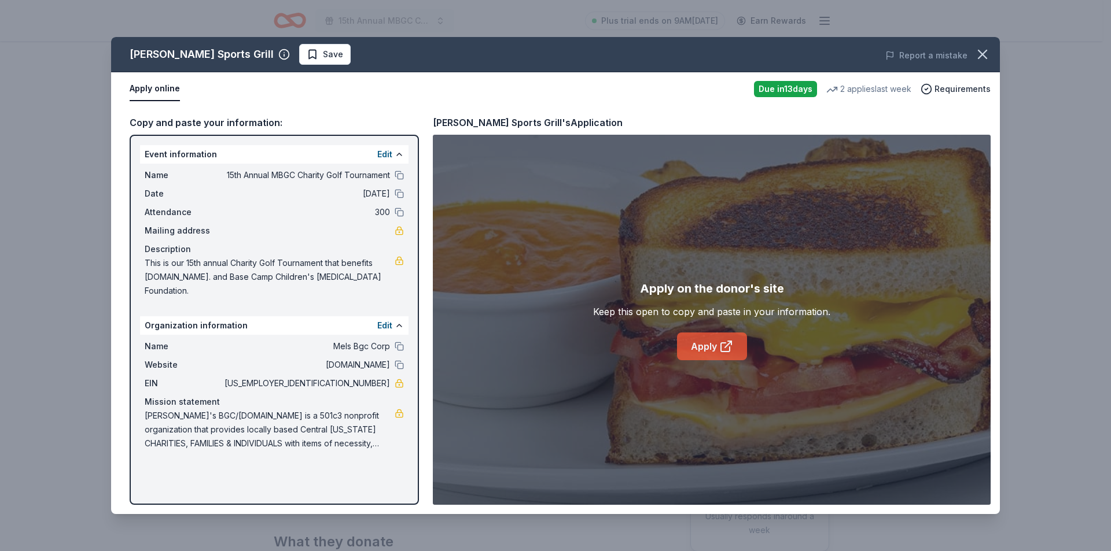
click at [714, 344] on link "Apply" at bounding box center [712, 347] width 70 height 28
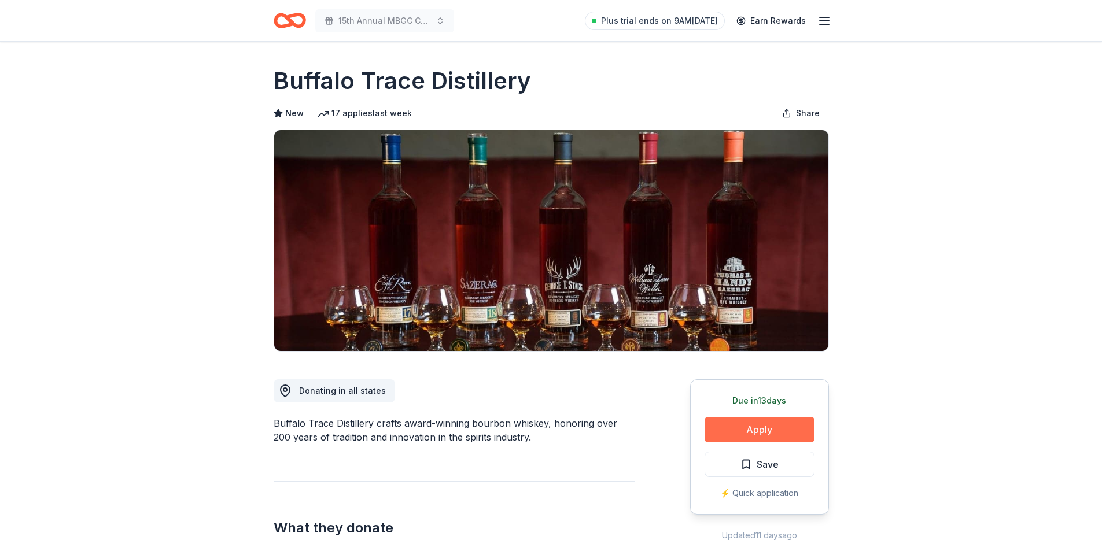
click at [758, 426] on button "Apply" at bounding box center [760, 429] width 110 height 25
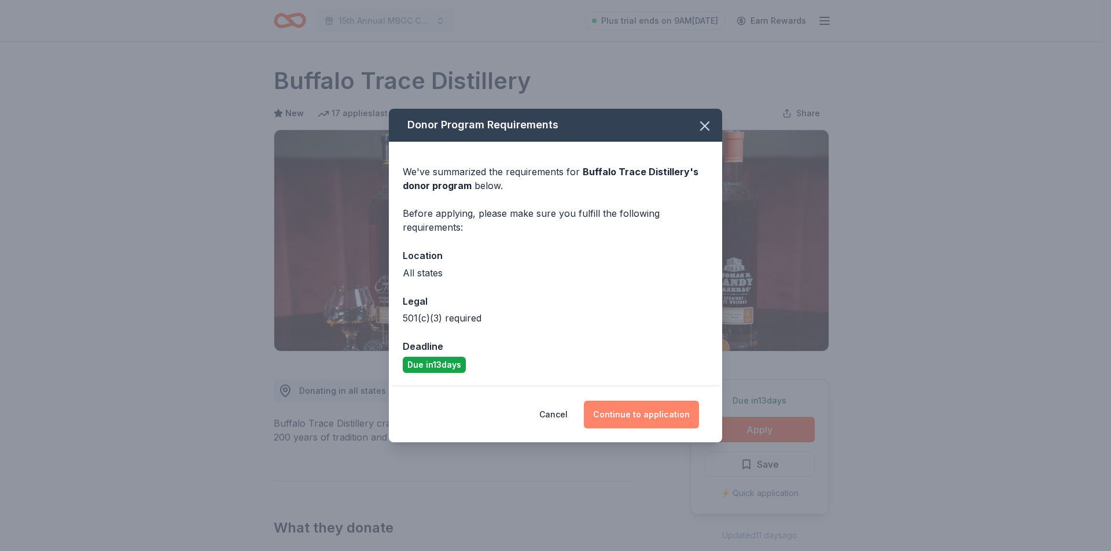
click at [658, 407] on button "Continue to application" at bounding box center [641, 415] width 115 height 28
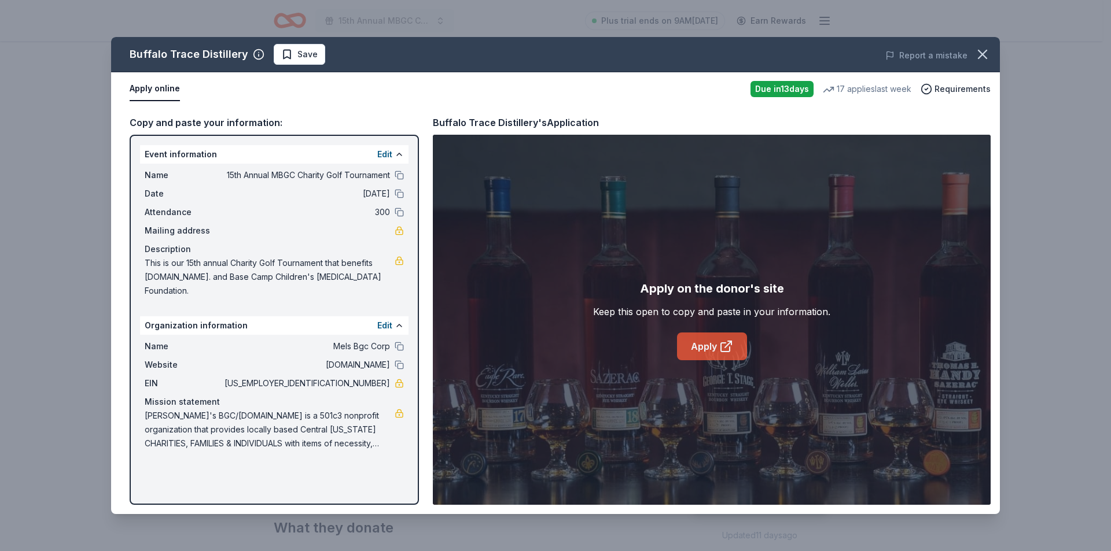
click at [723, 345] on icon at bounding box center [726, 347] width 14 height 14
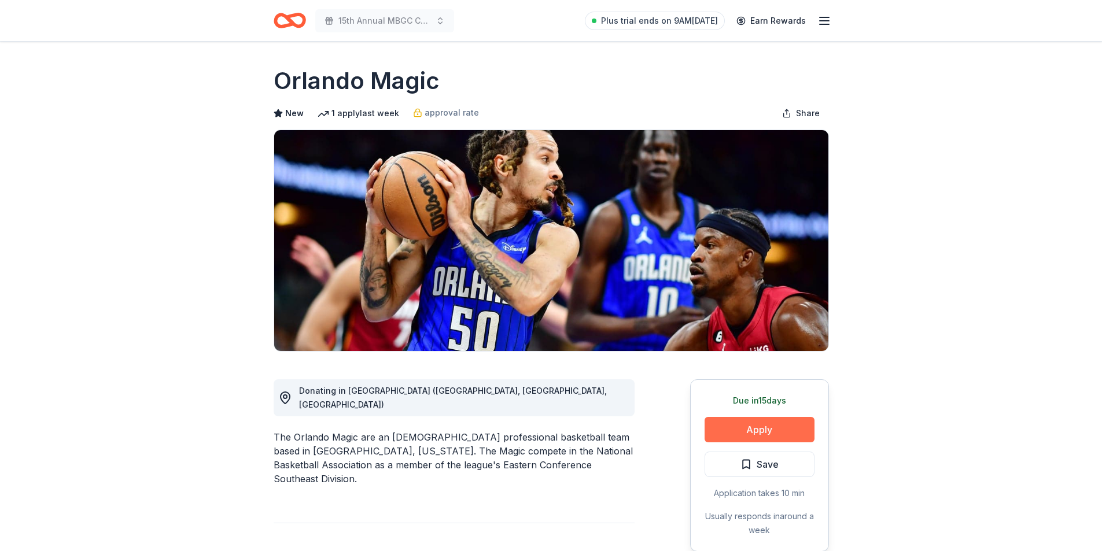
click at [768, 428] on button "Apply" at bounding box center [760, 429] width 110 height 25
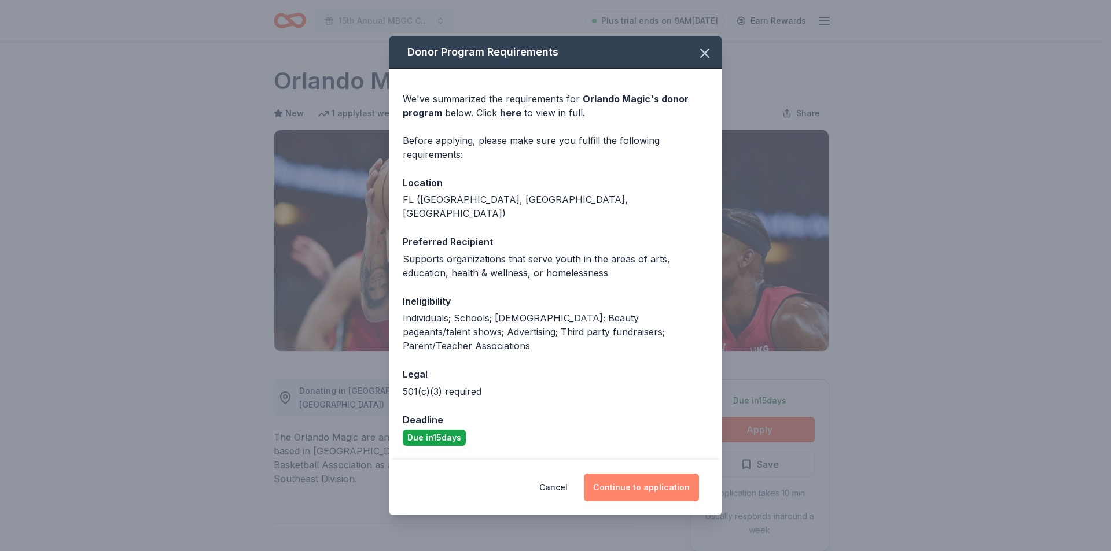
click at [625, 474] on button "Continue to application" at bounding box center [641, 488] width 115 height 28
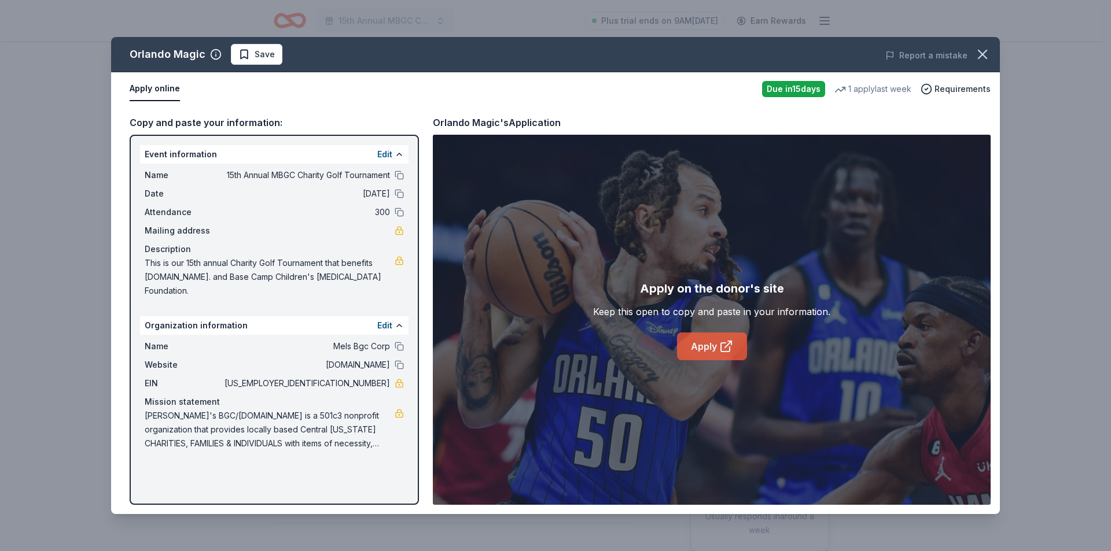
click at [718, 342] on link "Apply" at bounding box center [712, 347] width 70 height 28
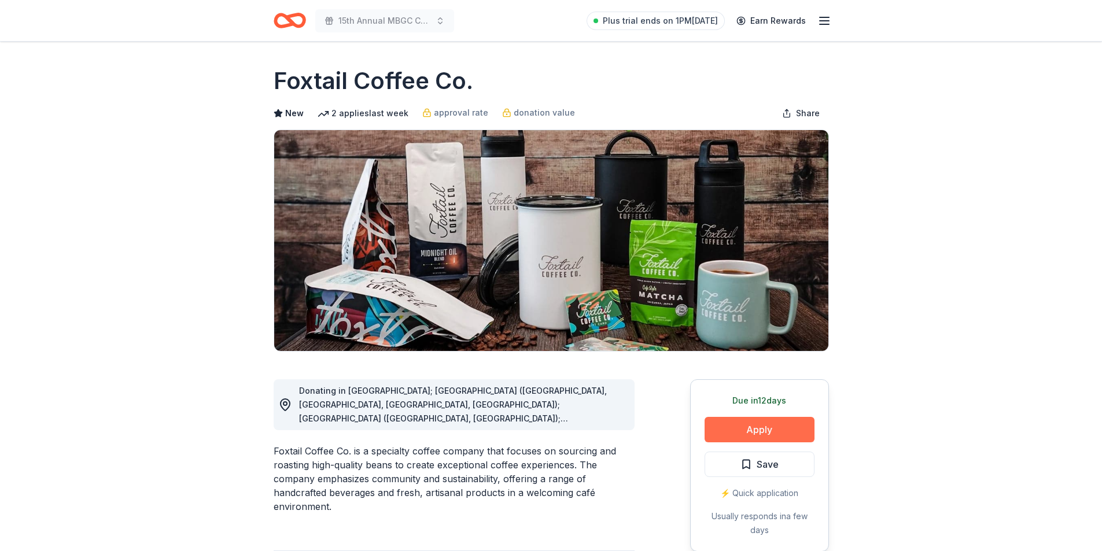
click at [775, 436] on button "Apply" at bounding box center [760, 429] width 110 height 25
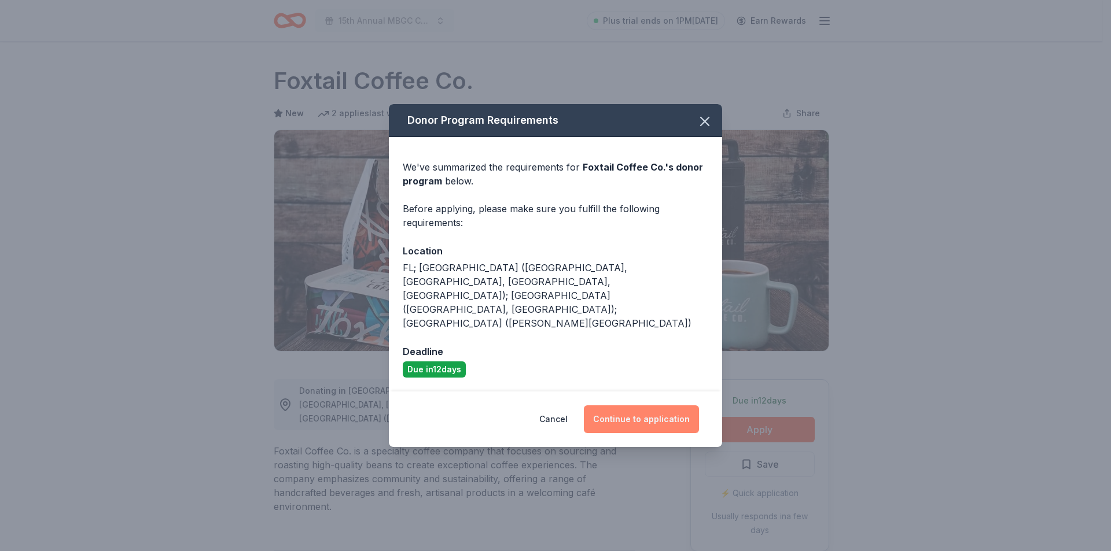
click at [662, 406] on button "Continue to application" at bounding box center [641, 420] width 115 height 28
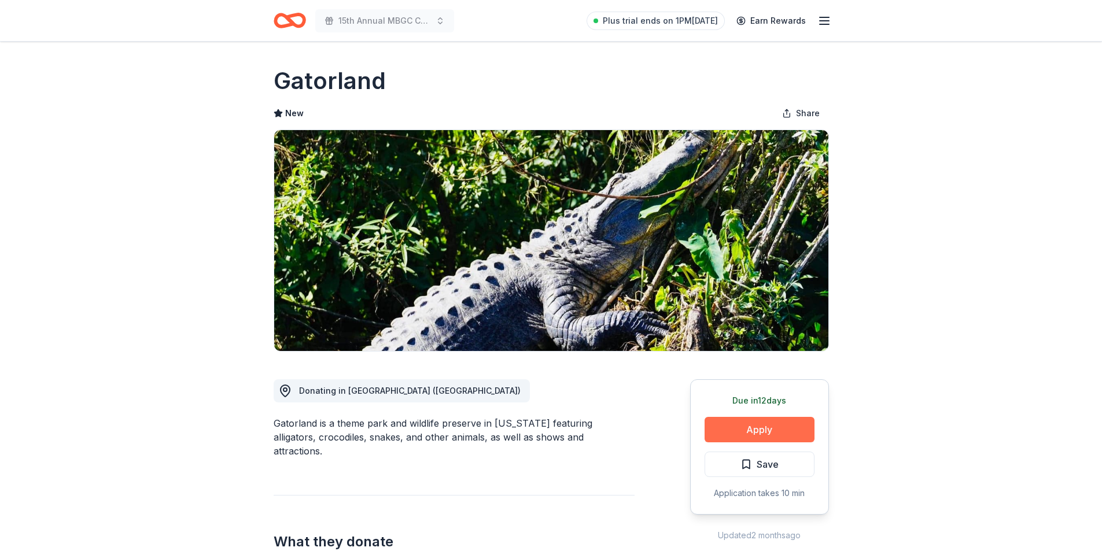
click at [775, 419] on button "Apply" at bounding box center [760, 429] width 110 height 25
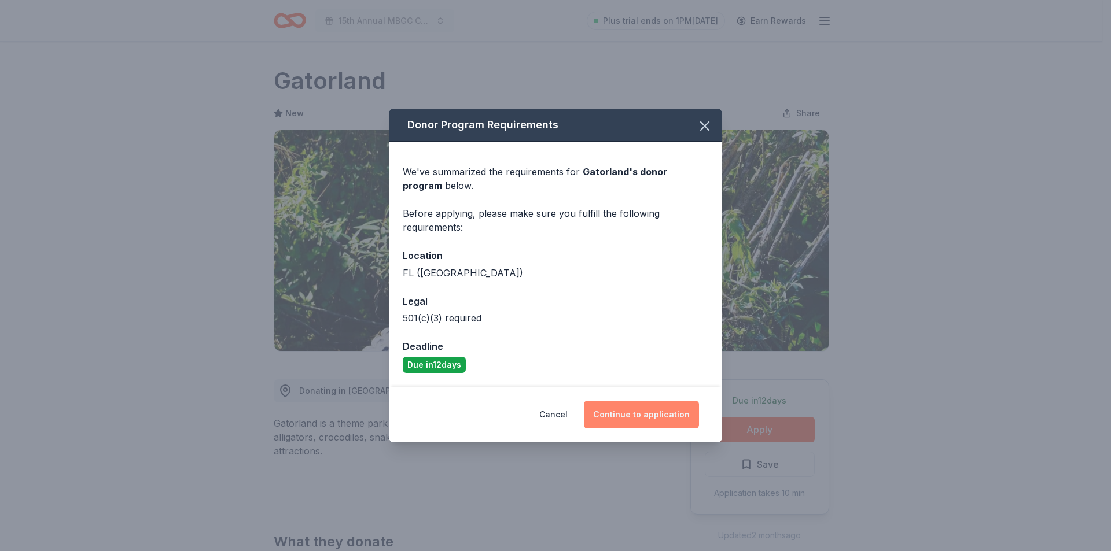
click at [641, 411] on button "Continue to application" at bounding box center [641, 415] width 115 height 28
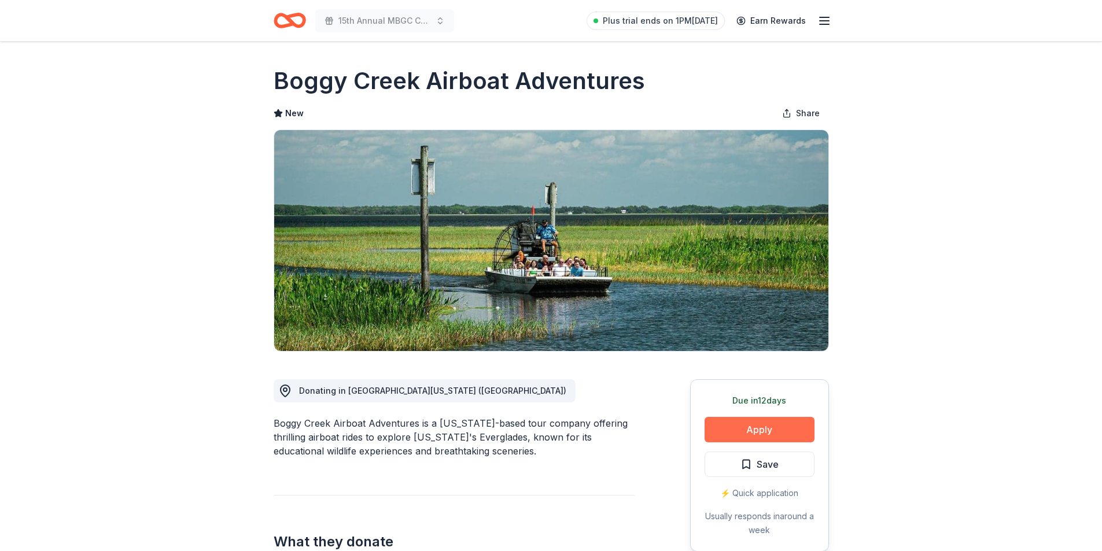
click at [761, 428] on button "Apply" at bounding box center [760, 429] width 110 height 25
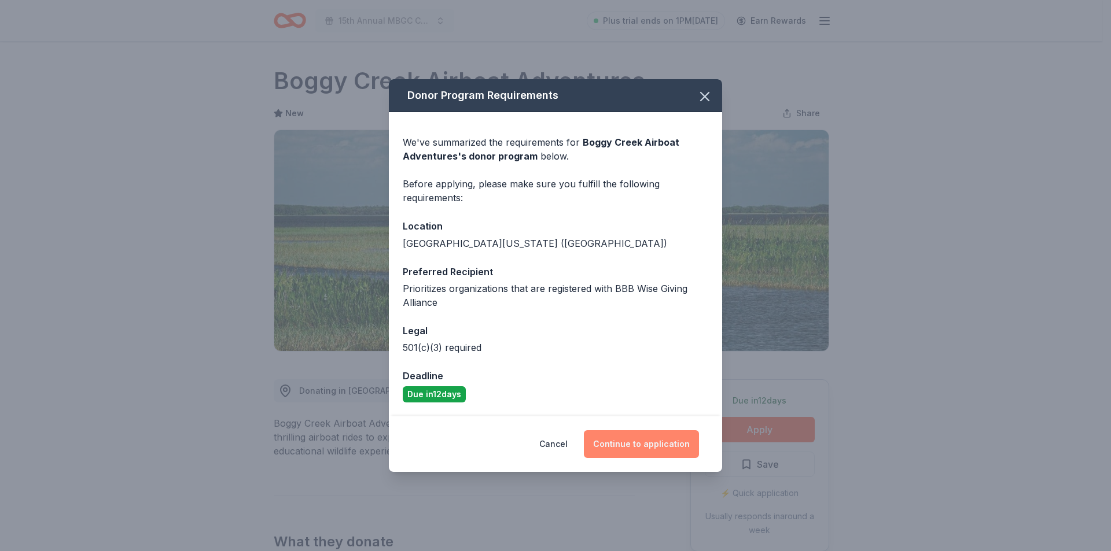
click at [675, 449] on button "Continue to application" at bounding box center [641, 444] width 115 height 28
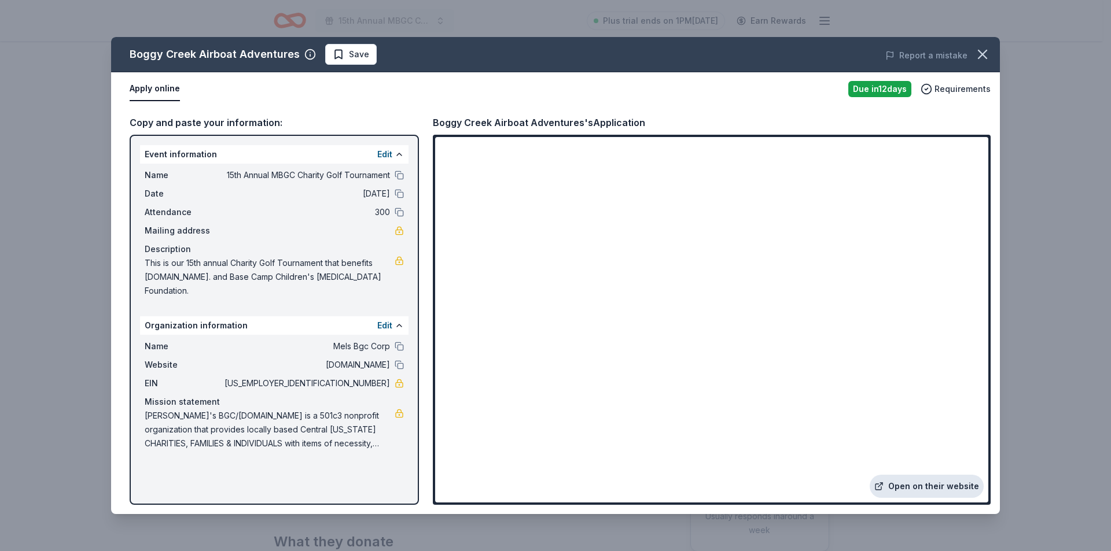
click at [946, 487] on link "Open on their website" at bounding box center [927, 486] width 114 height 23
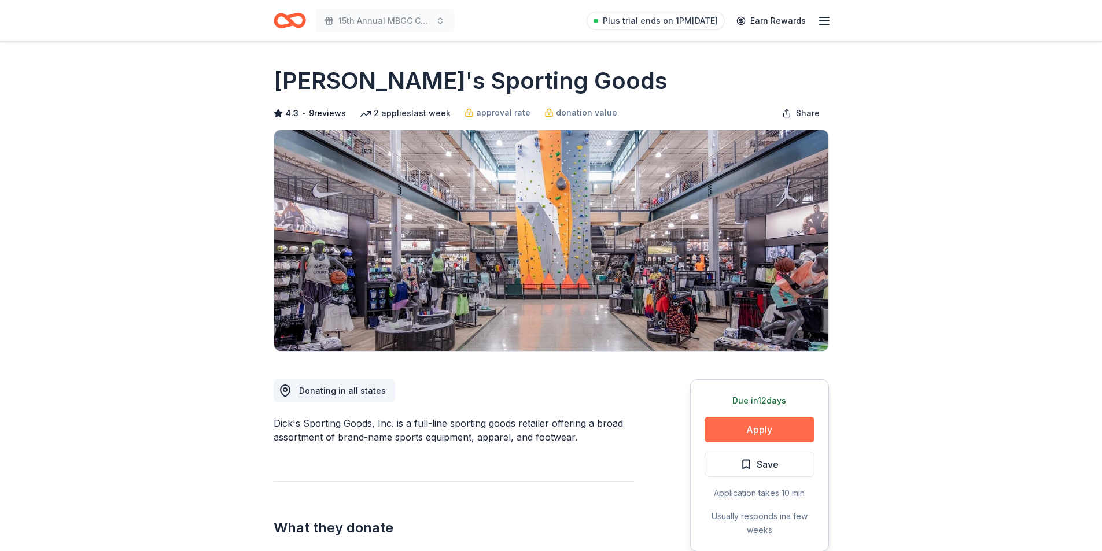
click at [743, 429] on button "Apply" at bounding box center [760, 429] width 110 height 25
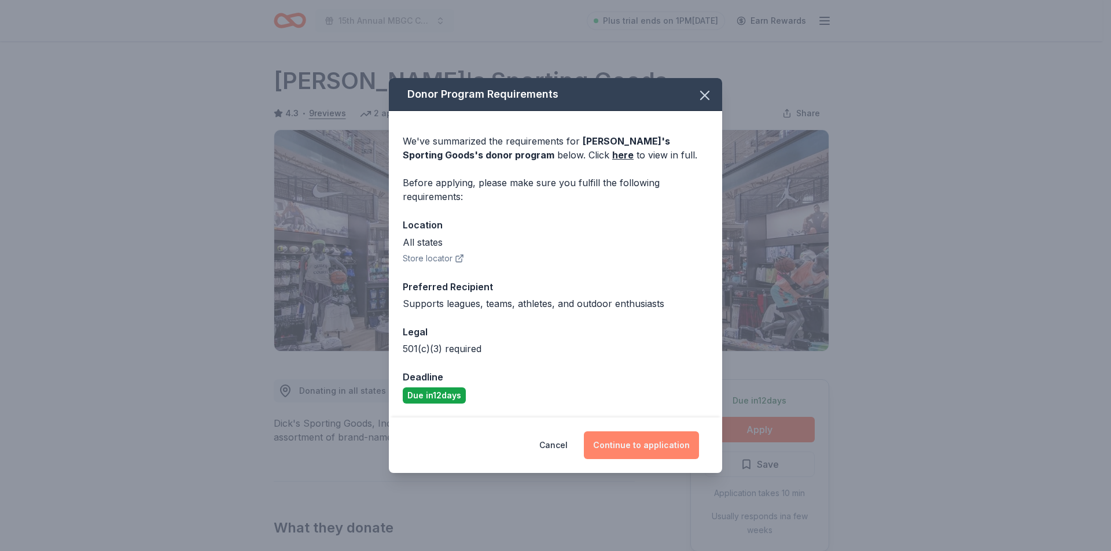
click at [638, 450] on button "Continue to application" at bounding box center [641, 446] width 115 height 28
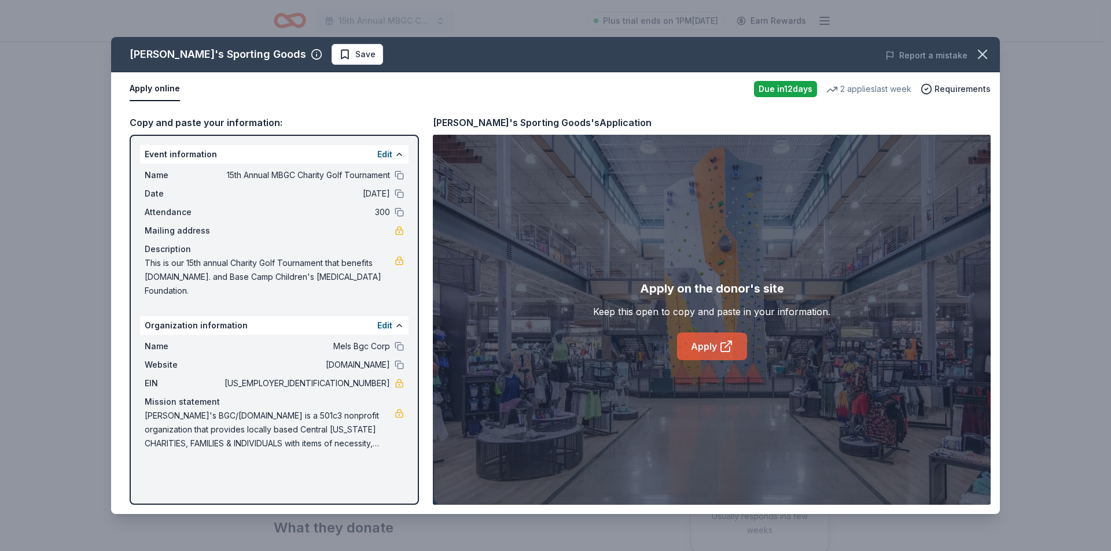
click at [702, 348] on link "Apply" at bounding box center [712, 347] width 70 height 28
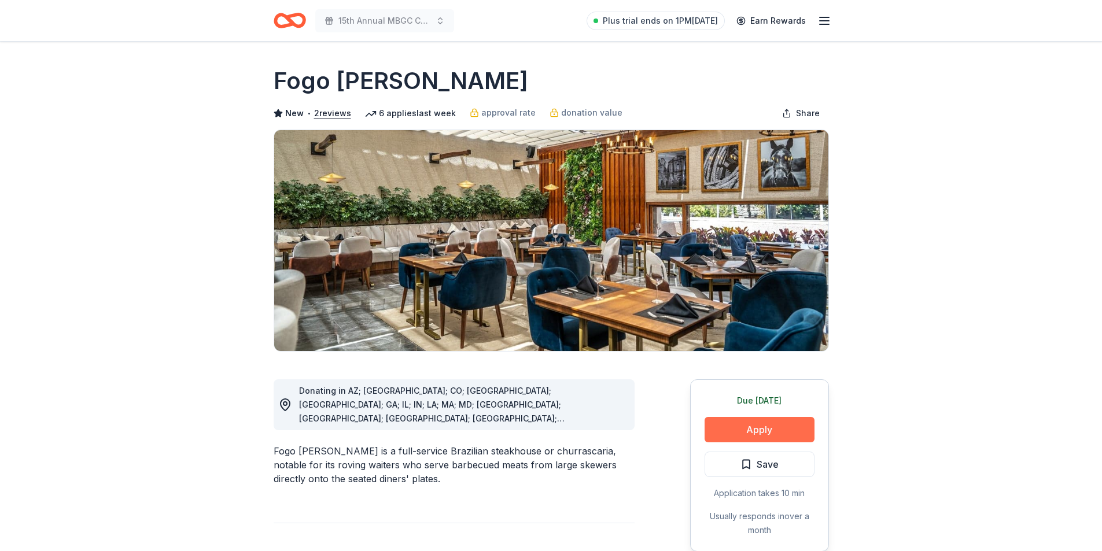
click at [748, 426] on button "Apply" at bounding box center [760, 429] width 110 height 25
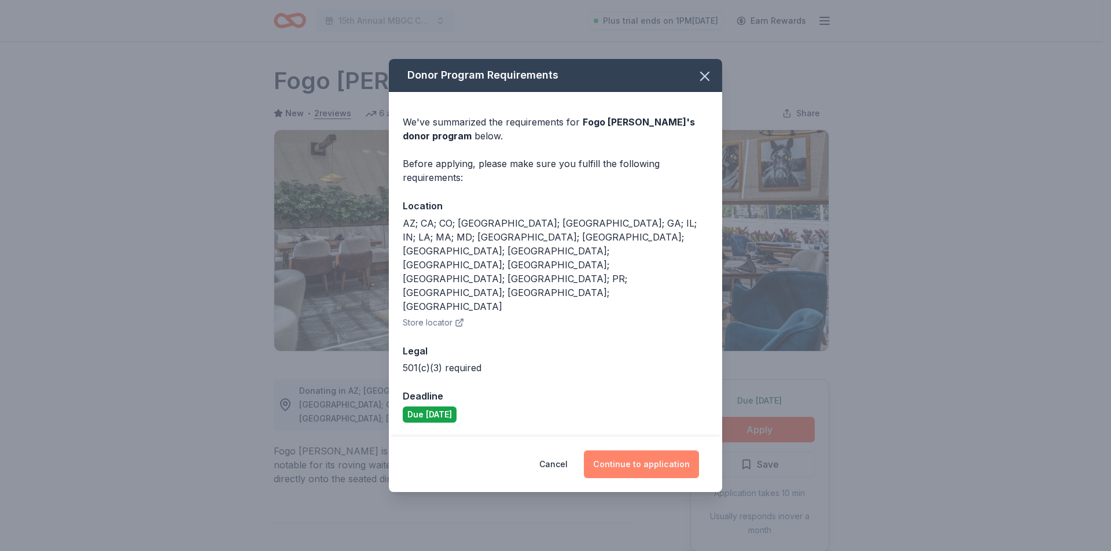
click at [614, 451] on button "Continue to application" at bounding box center [641, 465] width 115 height 28
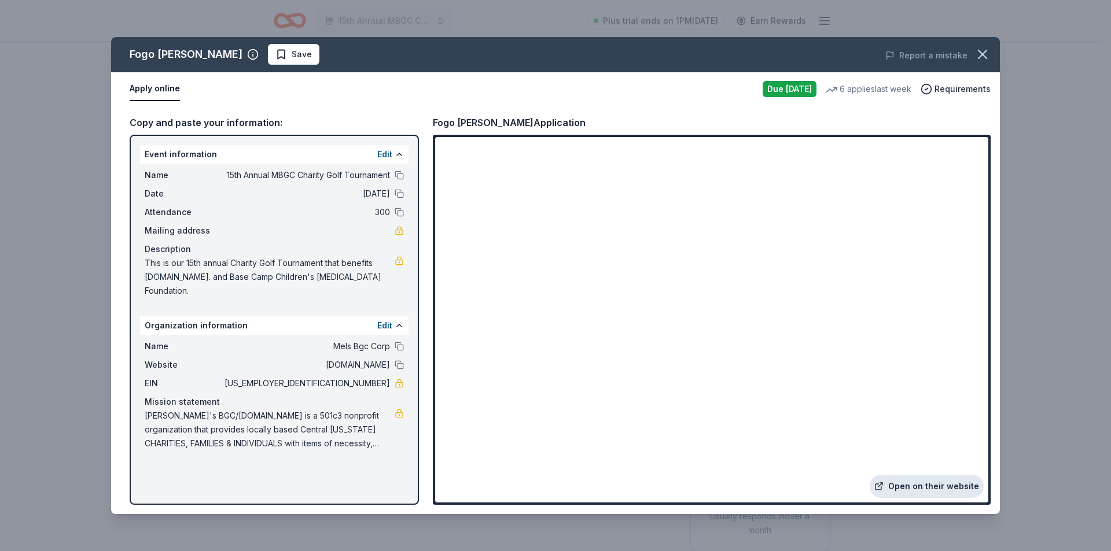
click at [924, 488] on link "Open on their website" at bounding box center [927, 486] width 114 height 23
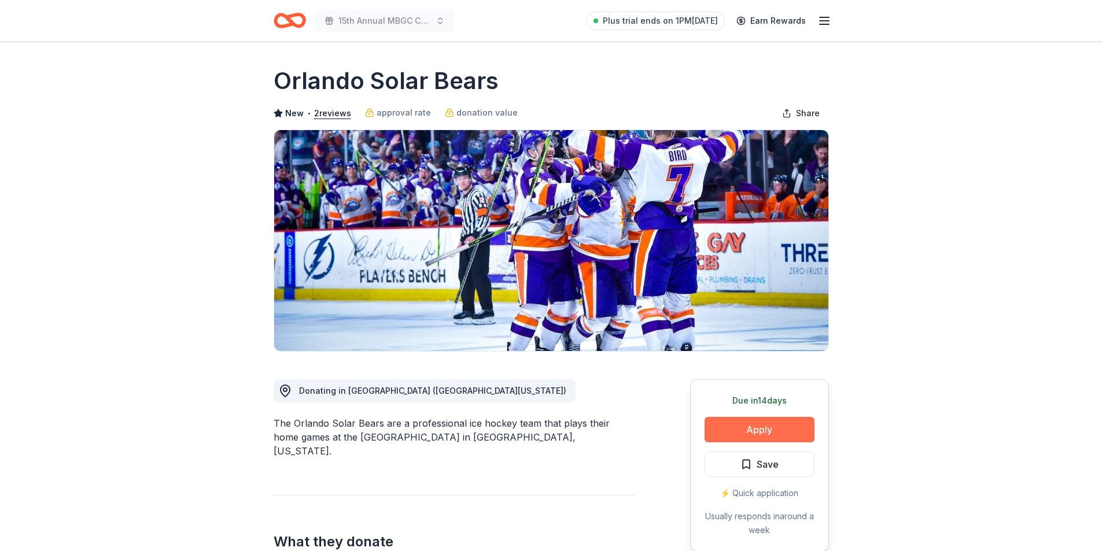
click at [773, 422] on button "Apply" at bounding box center [760, 429] width 110 height 25
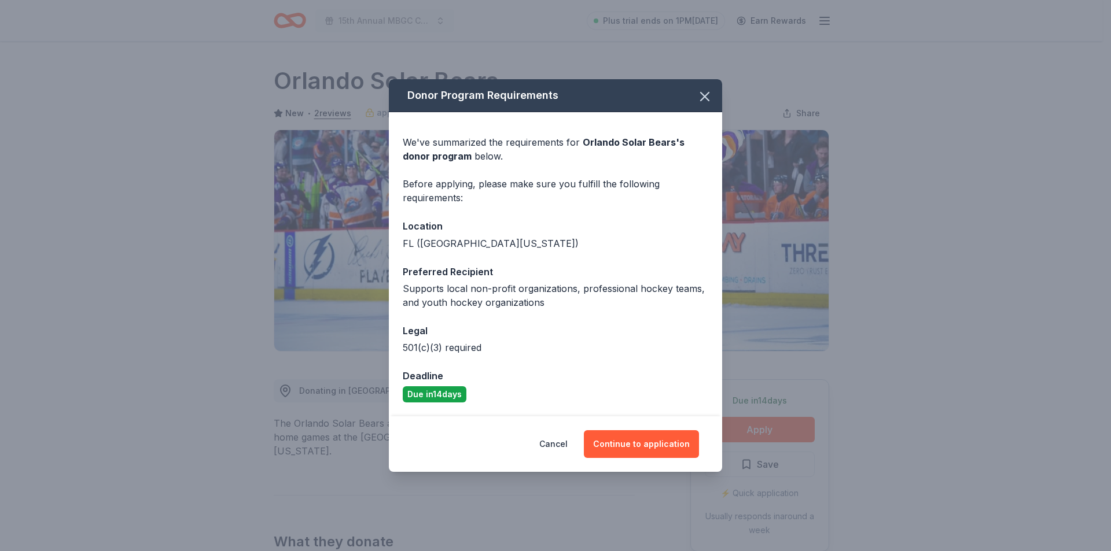
click at [631, 460] on div "Cancel Continue to application" at bounding box center [555, 445] width 333 height 56
drag, startPoint x: 621, startPoint y: 447, endPoint x: 639, endPoint y: 445, distance: 18.0
click at [621, 446] on button "Continue to application" at bounding box center [641, 444] width 115 height 28
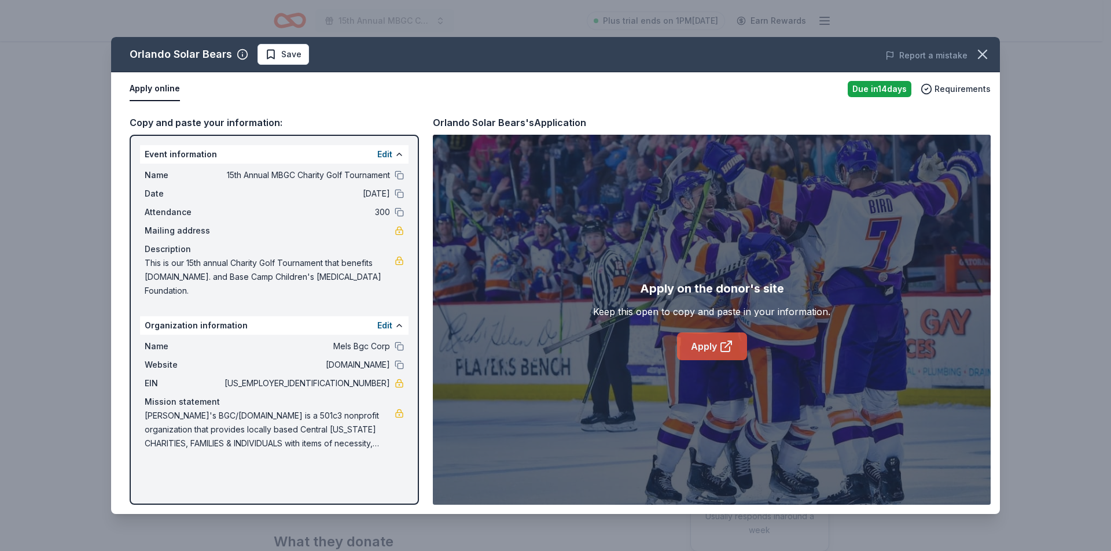
click at [725, 337] on link "Apply" at bounding box center [712, 347] width 70 height 28
